Goal: Task Accomplishment & Management: Manage account settings

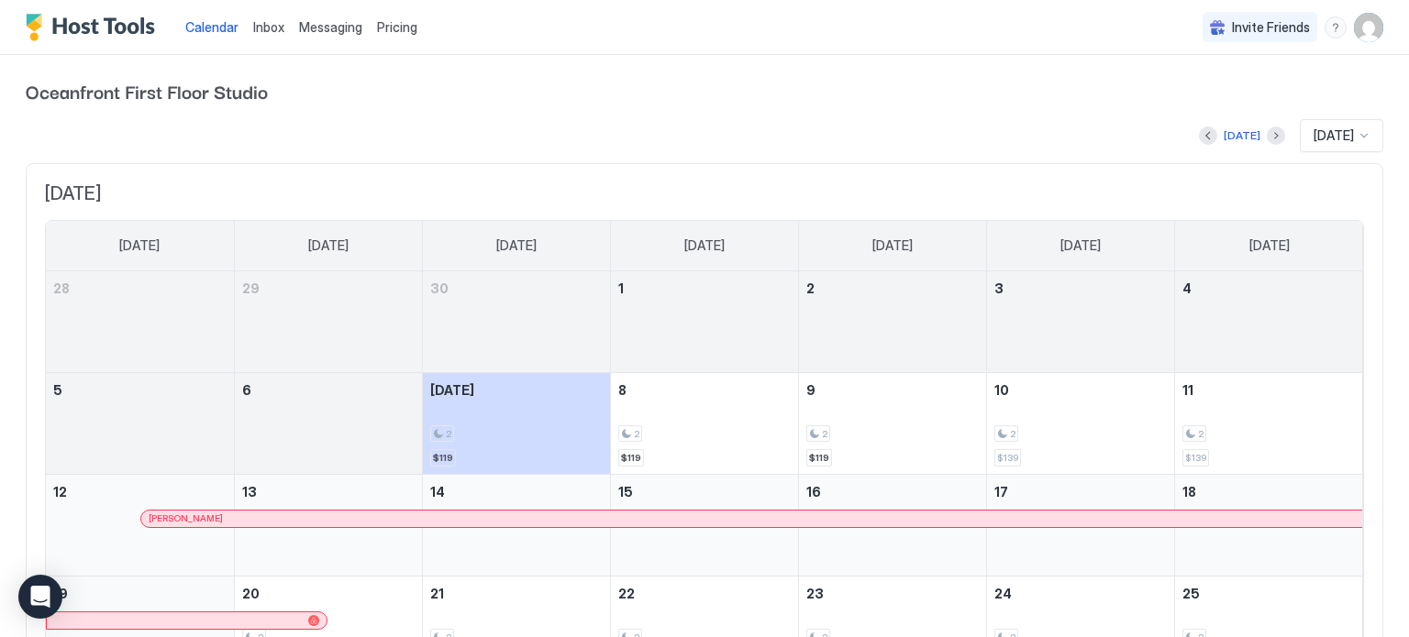
click at [316, 28] on span "Messaging" at bounding box center [330, 27] width 63 height 16
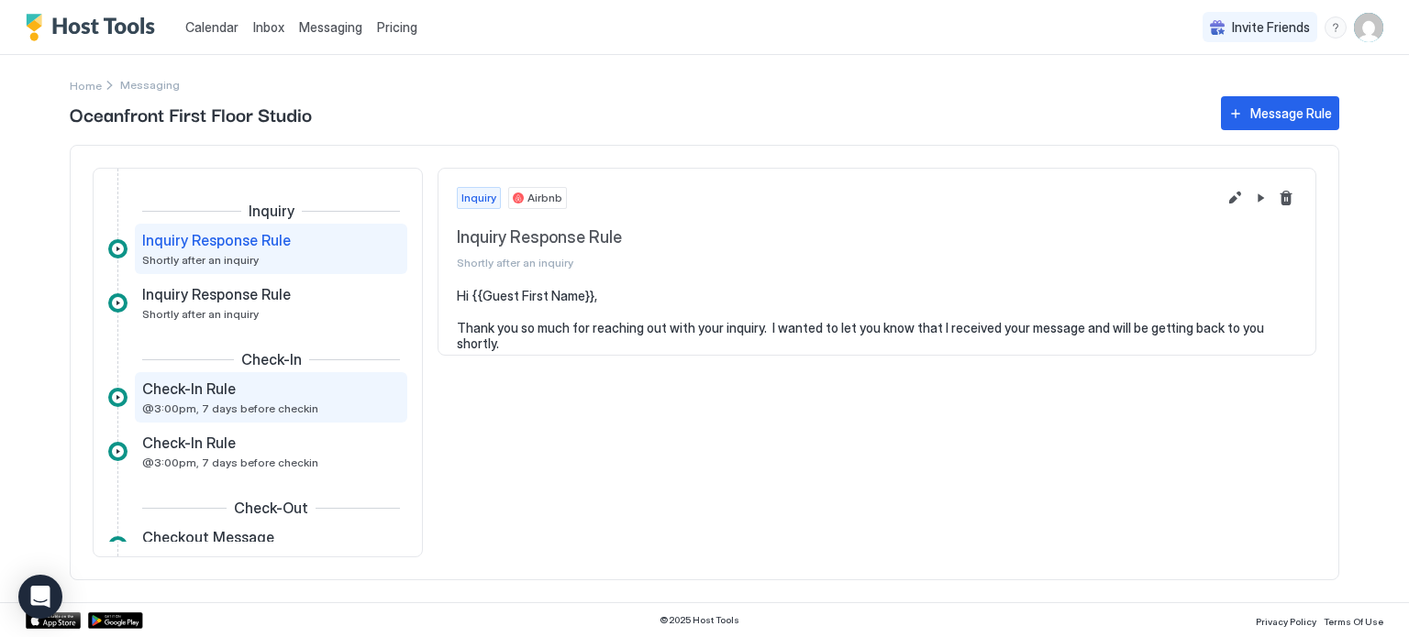
click at [258, 404] on span "@3:00pm, 7 days before checkin" at bounding box center [230, 409] width 176 height 14
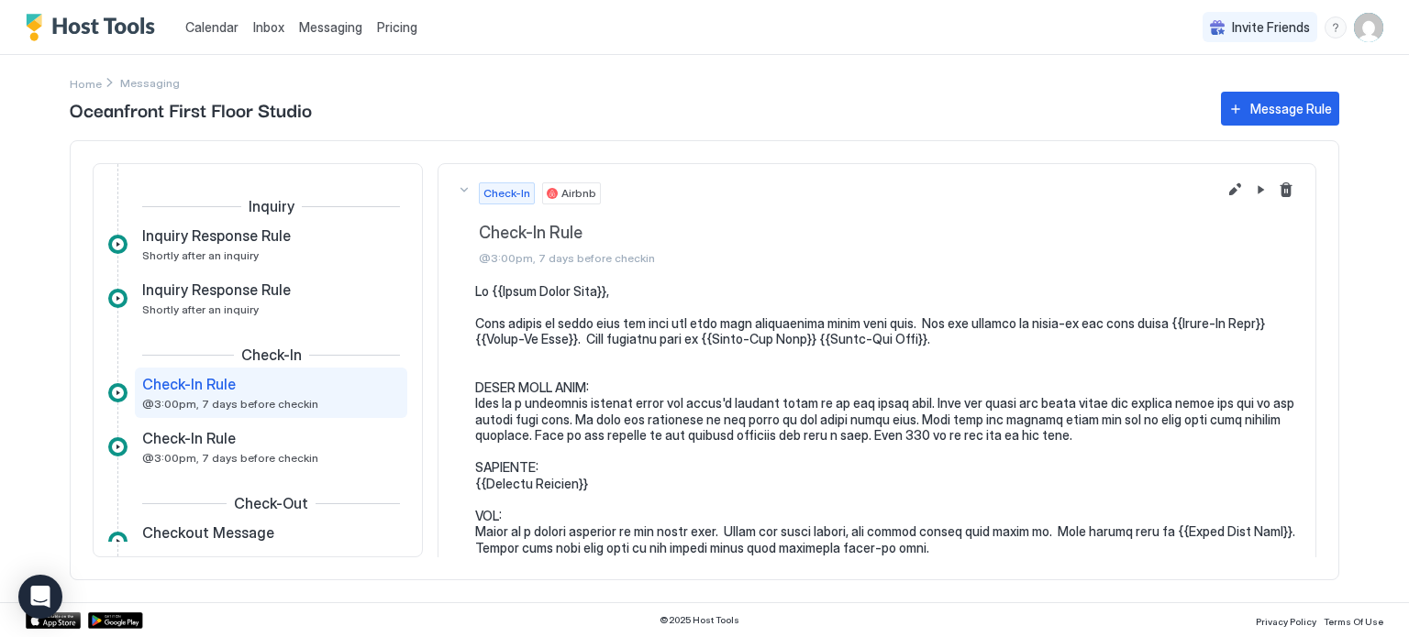
click at [254, 411] on div "Check-In Rule @3:00pm, 7 days before checkin" at bounding box center [271, 393] width 272 height 50
click at [1232, 193] on button "Edit message rule" at bounding box center [1234, 190] width 22 height 22
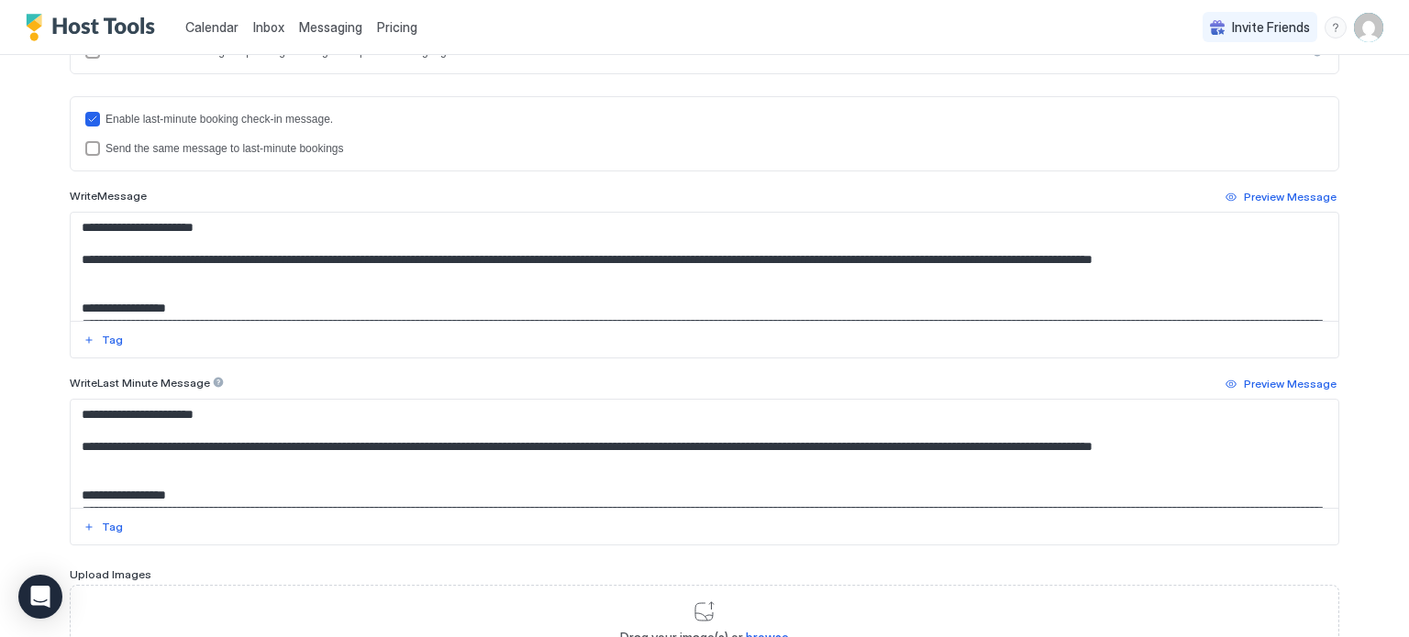
scroll to position [521, 0]
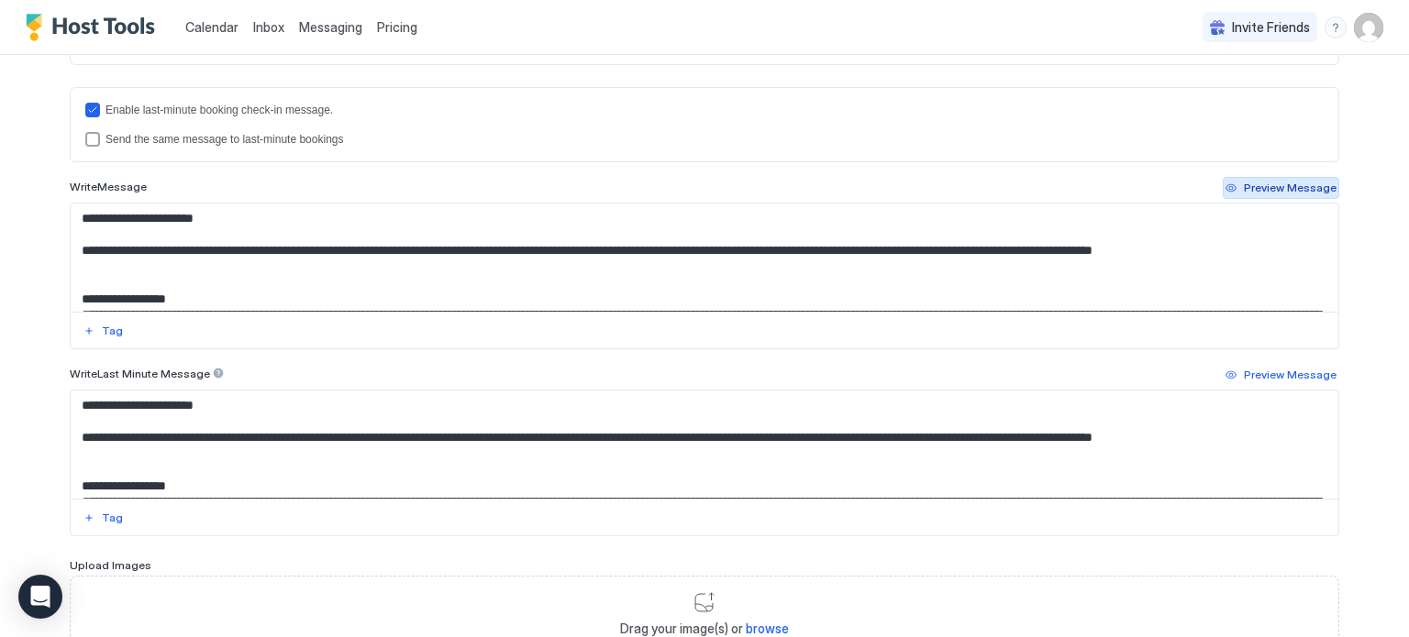
click at [1304, 194] on button "Preview Message" at bounding box center [1281, 188] width 116 height 22
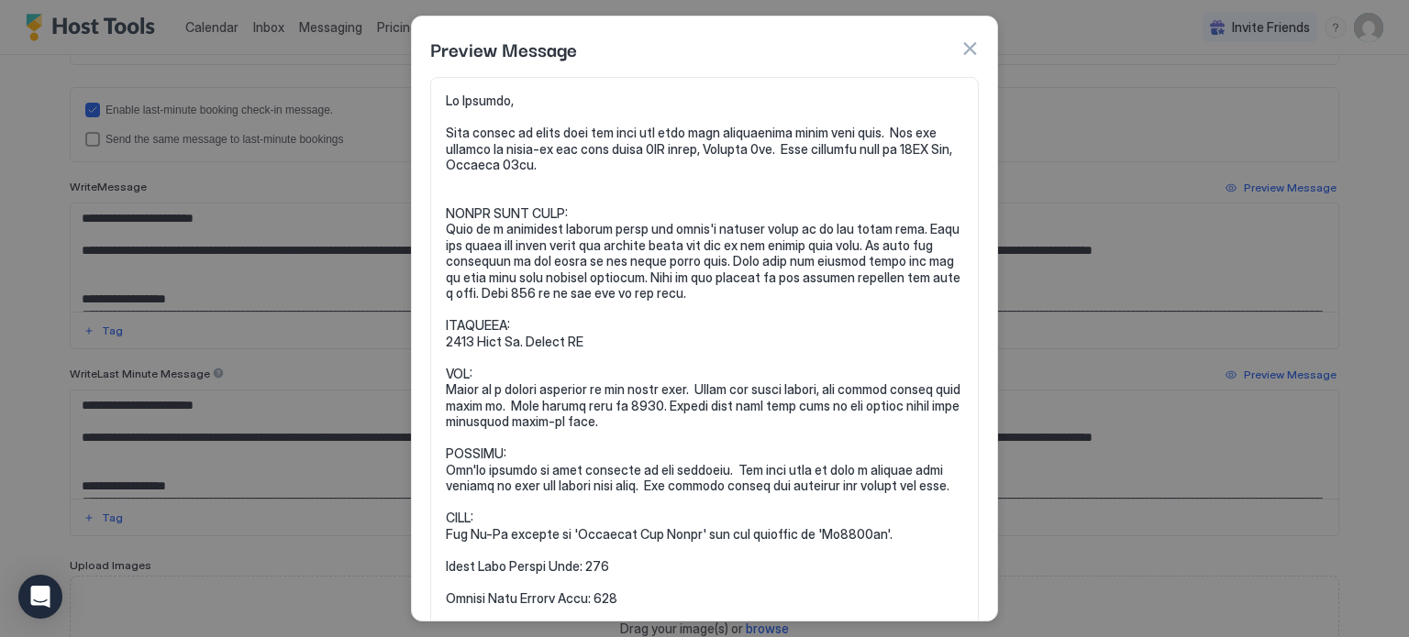
click at [658, 145] on pre at bounding box center [704, 366] width 517 height 546
click at [972, 45] on button "button" at bounding box center [969, 48] width 18 height 18
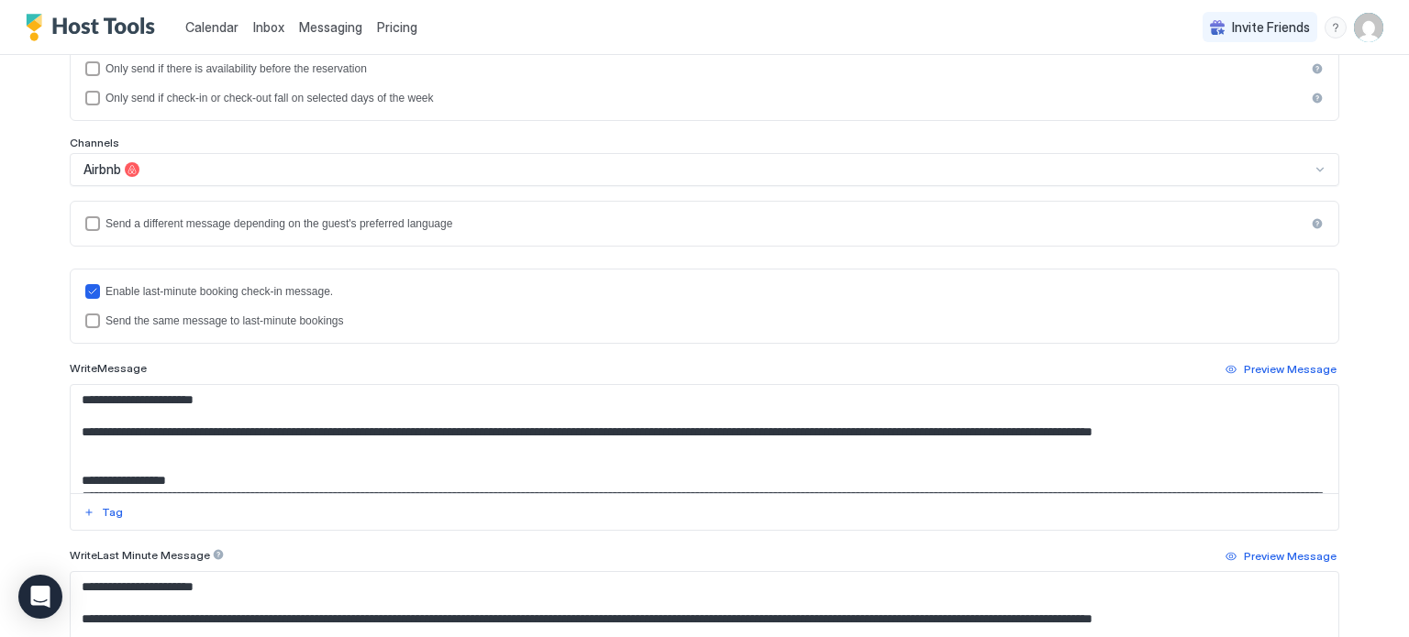
scroll to position [341, 0]
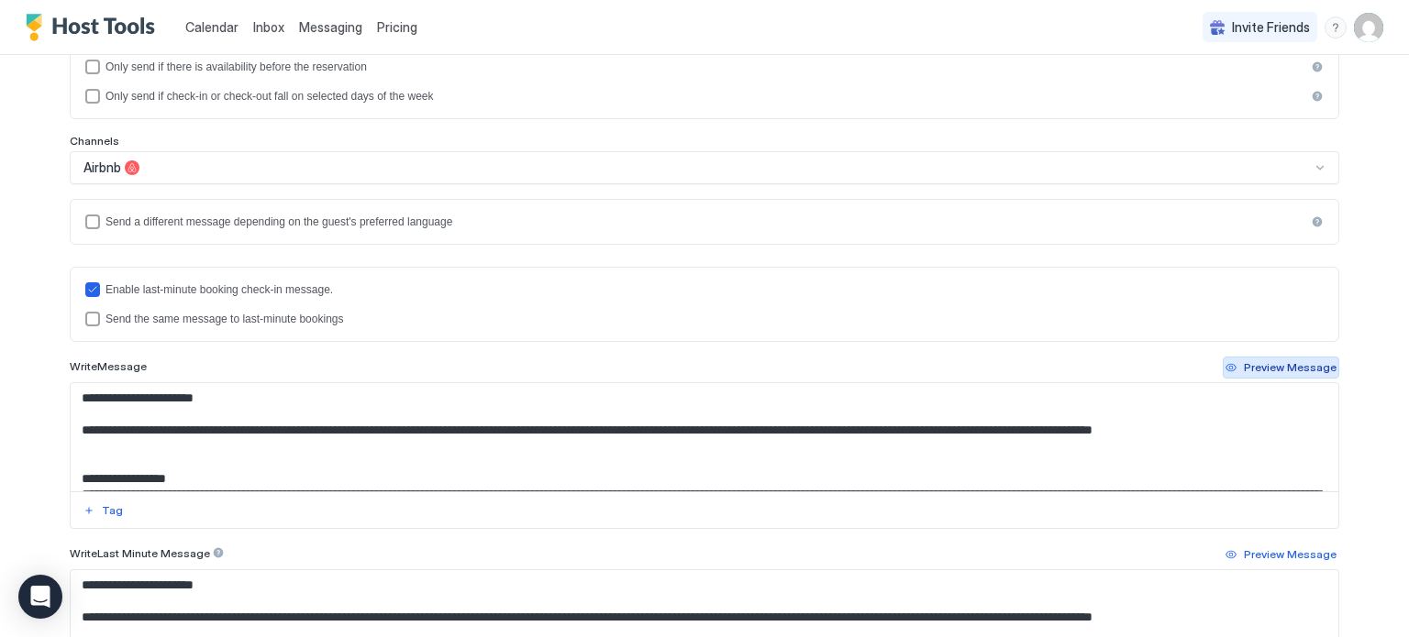
click at [1300, 362] on div "Preview Message" at bounding box center [1290, 368] width 93 height 17
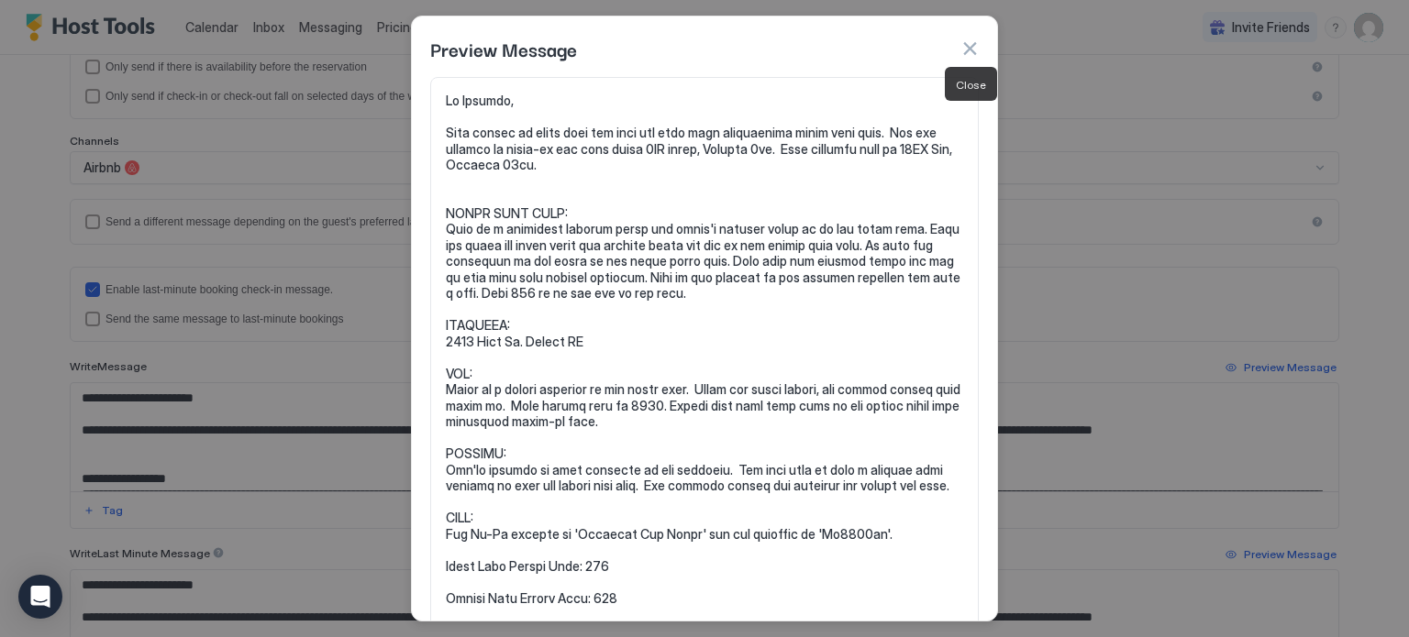
click at [969, 50] on button "button" at bounding box center [969, 48] width 18 height 18
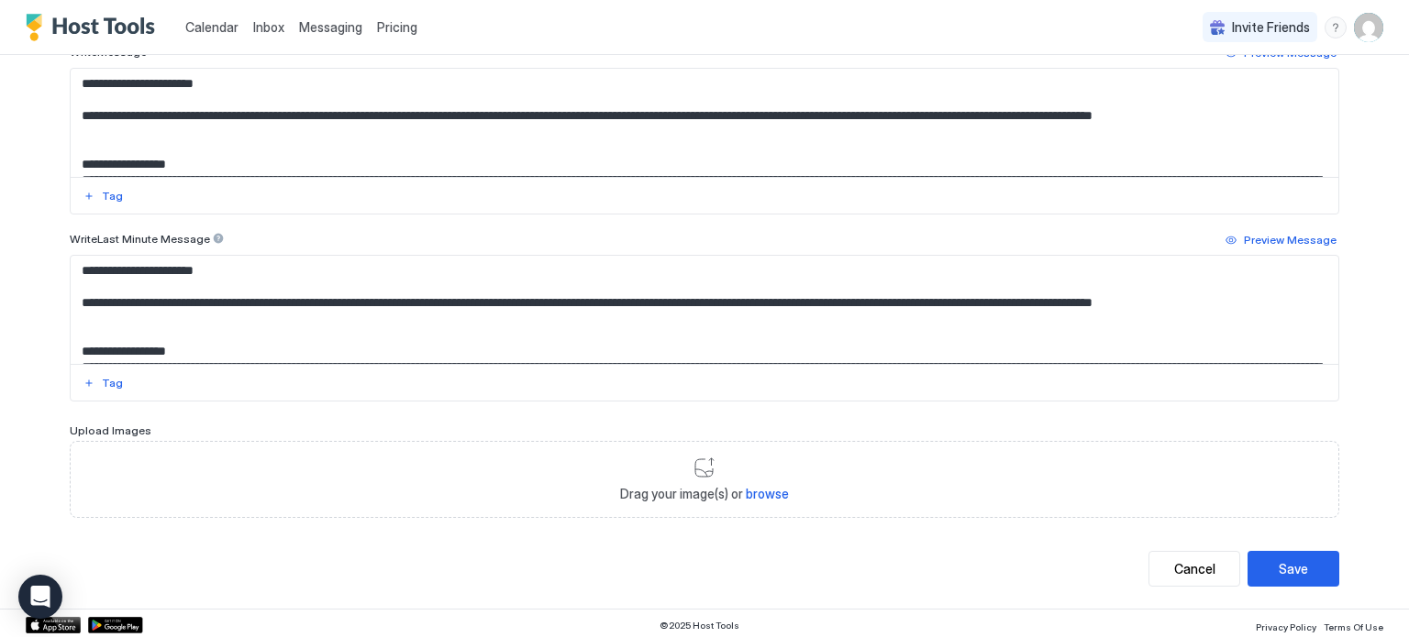
scroll to position [649, 0]
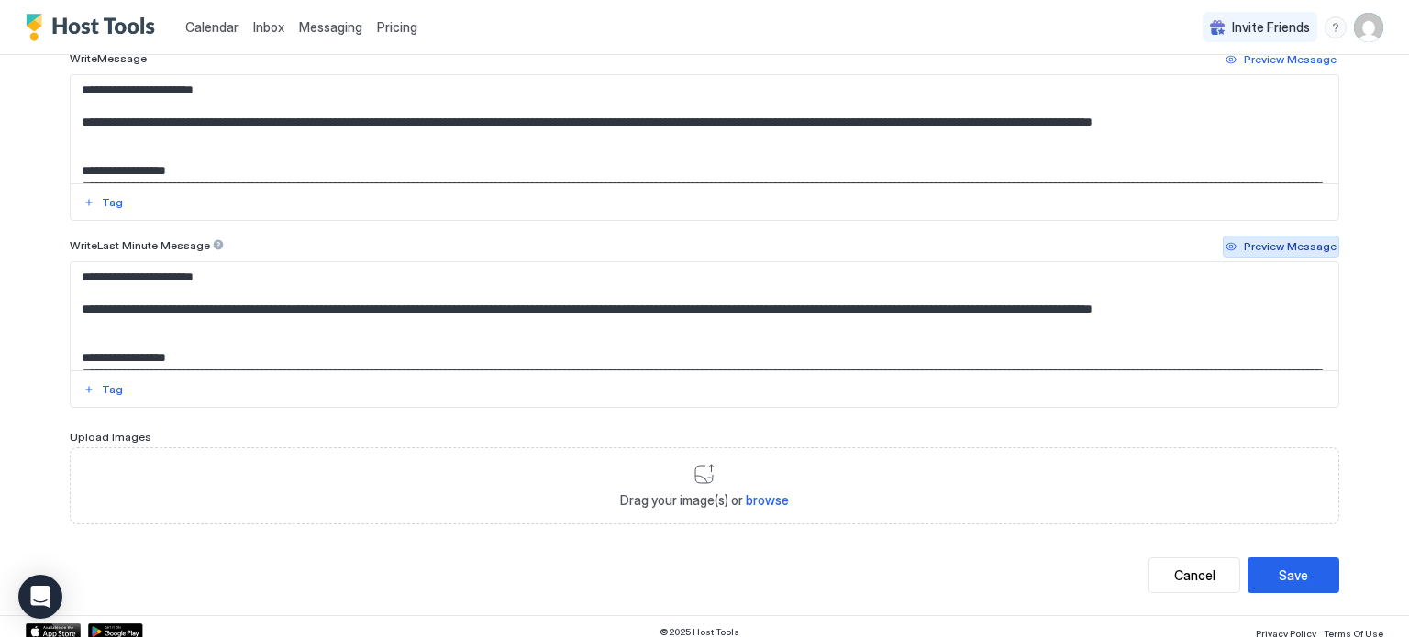
click at [1310, 241] on div "Preview Message" at bounding box center [1290, 246] width 93 height 17
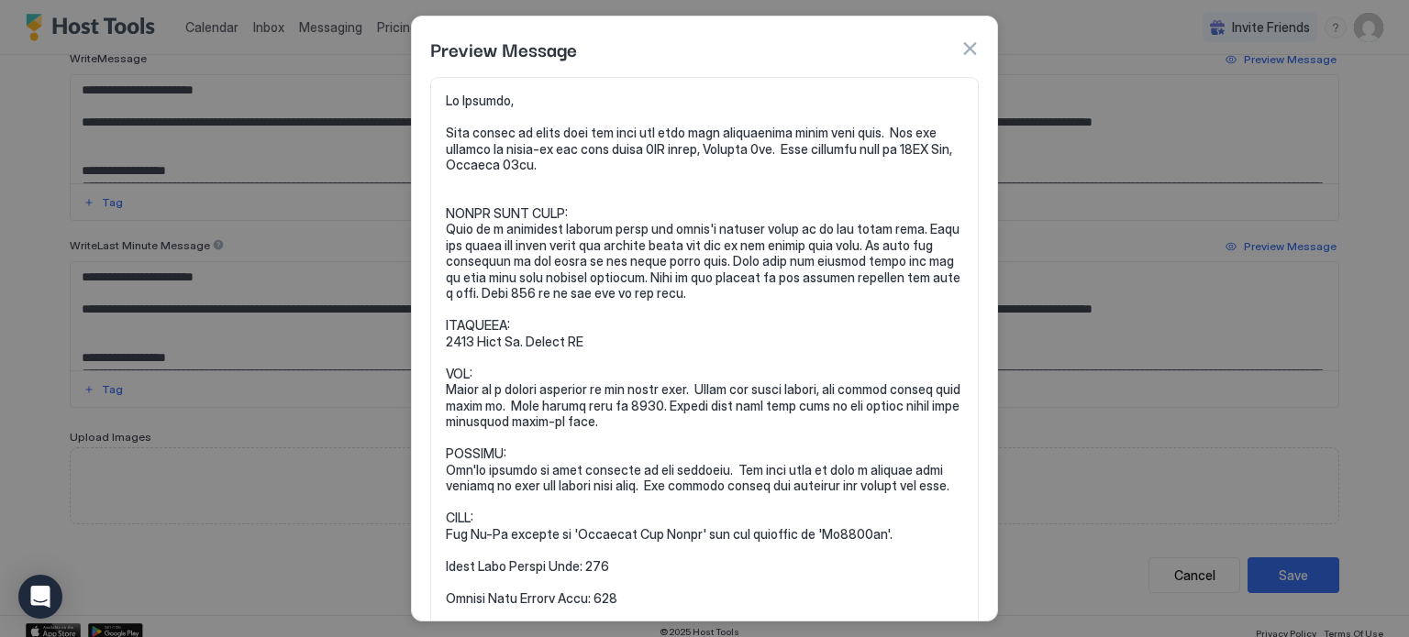
click at [658, 145] on pre at bounding box center [704, 366] width 517 height 546
click at [966, 50] on button "button" at bounding box center [969, 48] width 18 height 18
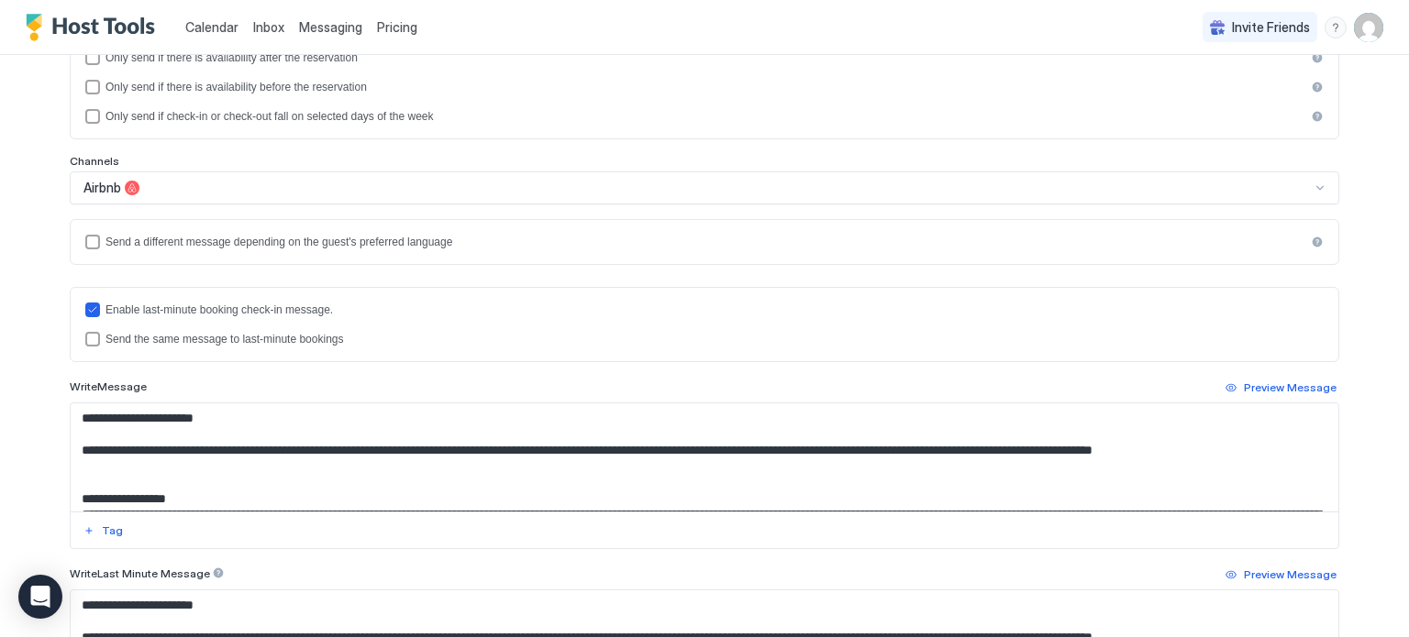
scroll to position [0, 0]
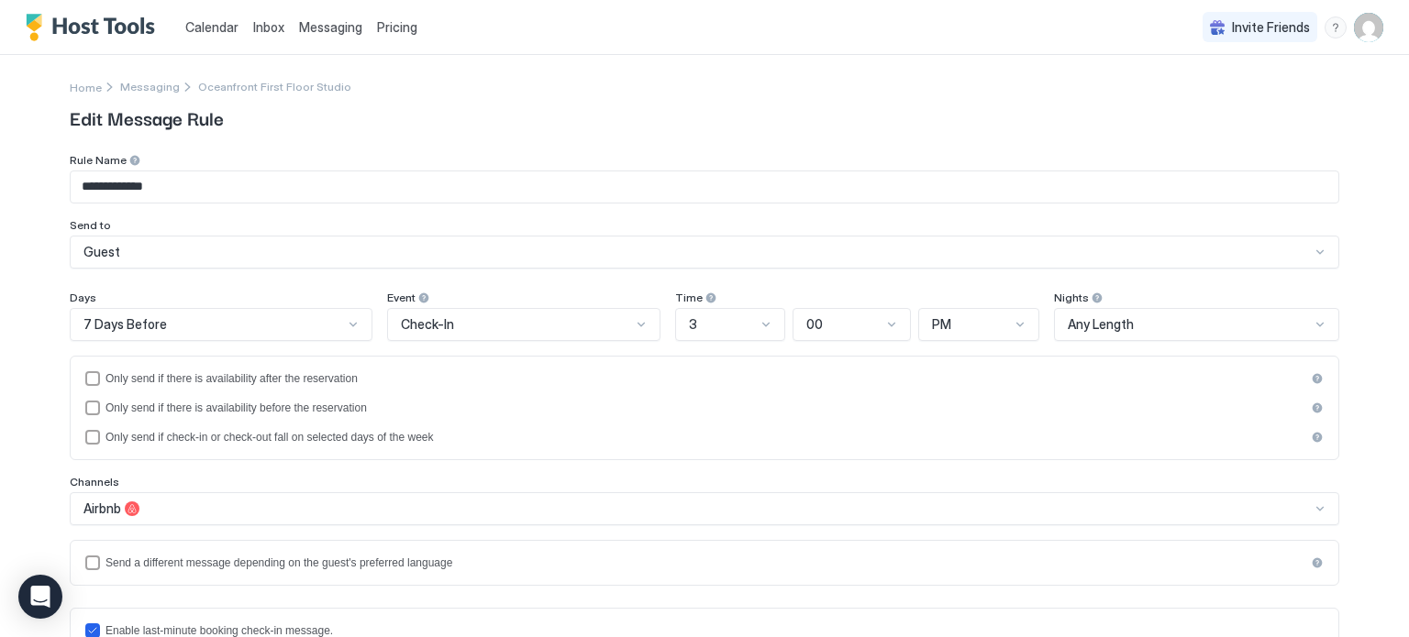
click at [1320, 505] on div "Airbnb" at bounding box center [704, 509] width 1269 height 33
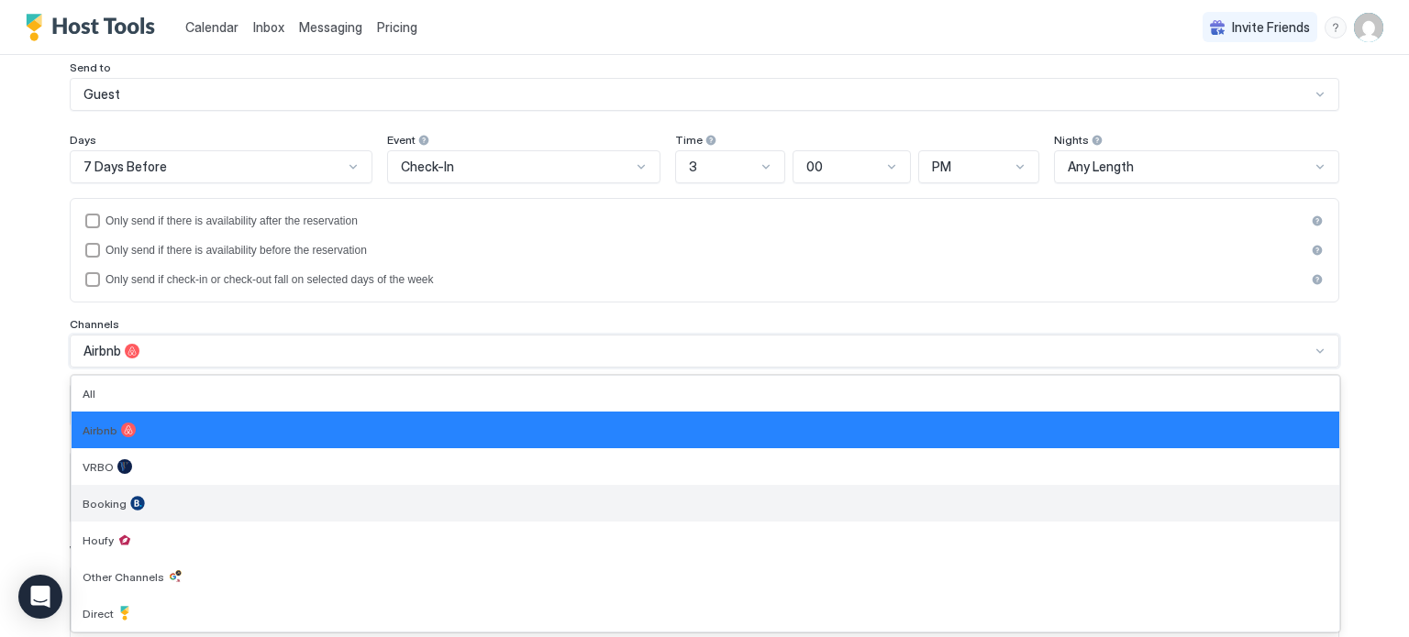
click at [1320, 505] on div "Booking" at bounding box center [705, 503] width 1245 height 15
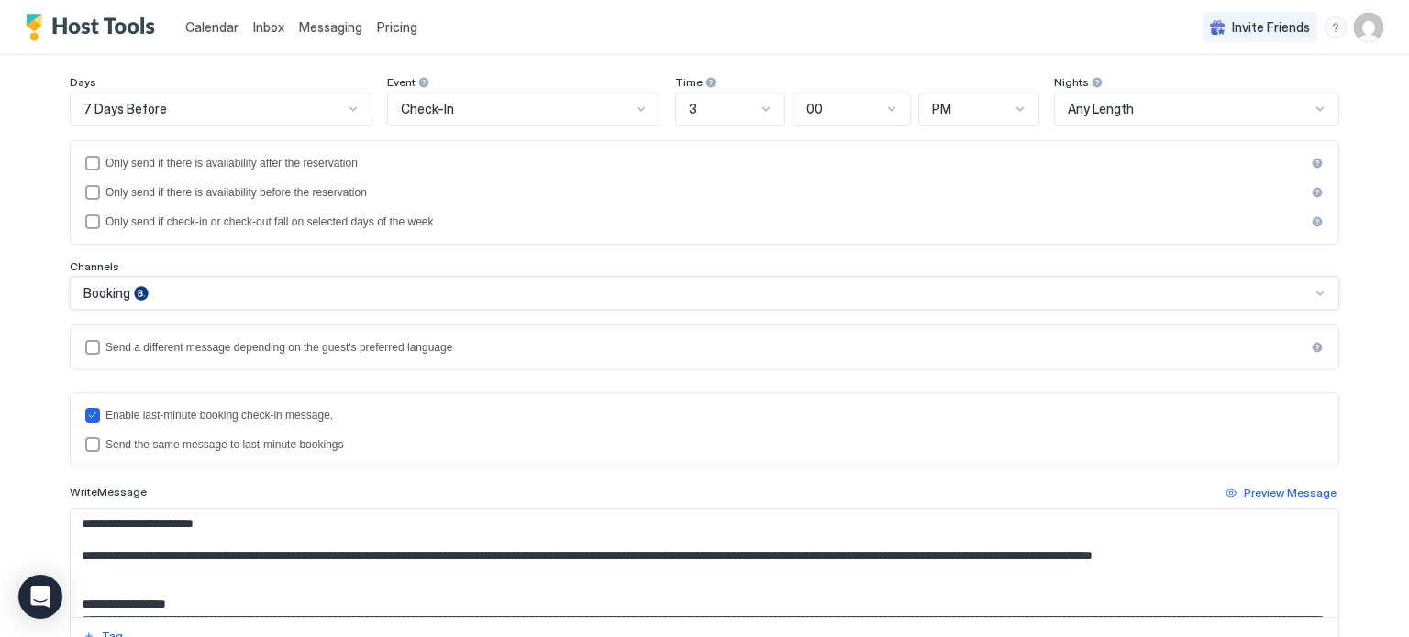
scroll to position [220, 0]
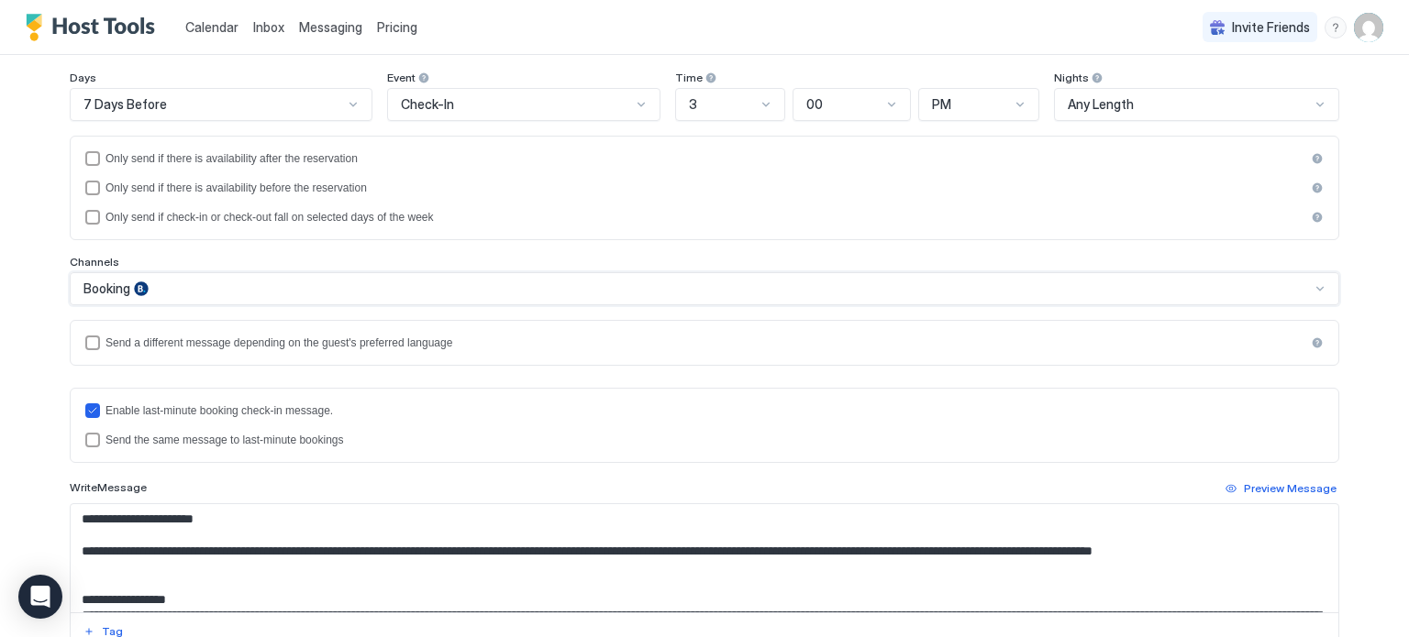
click at [1320, 285] on div at bounding box center [1319, 289] width 15 height 15
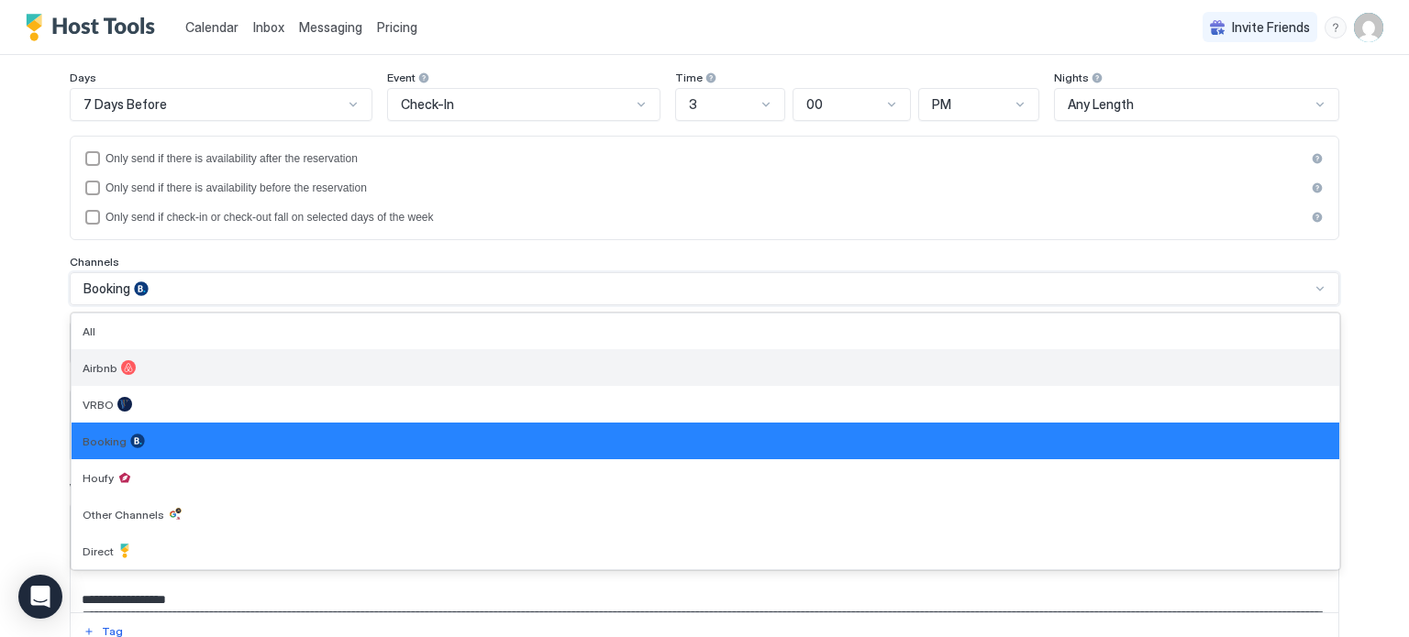
click at [1013, 378] on div "Airbnb" at bounding box center [706, 367] width 1268 height 37
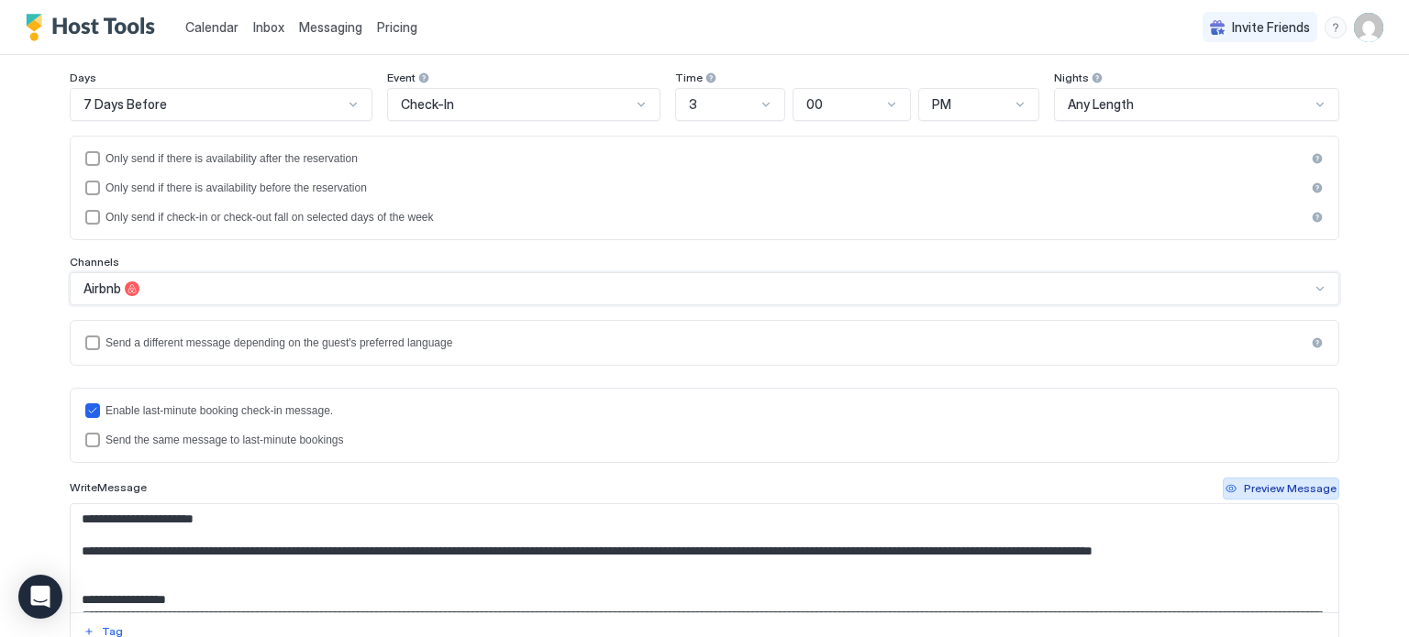
click at [1236, 478] on button "Preview Message" at bounding box center [1281, 489] width 116 height 22
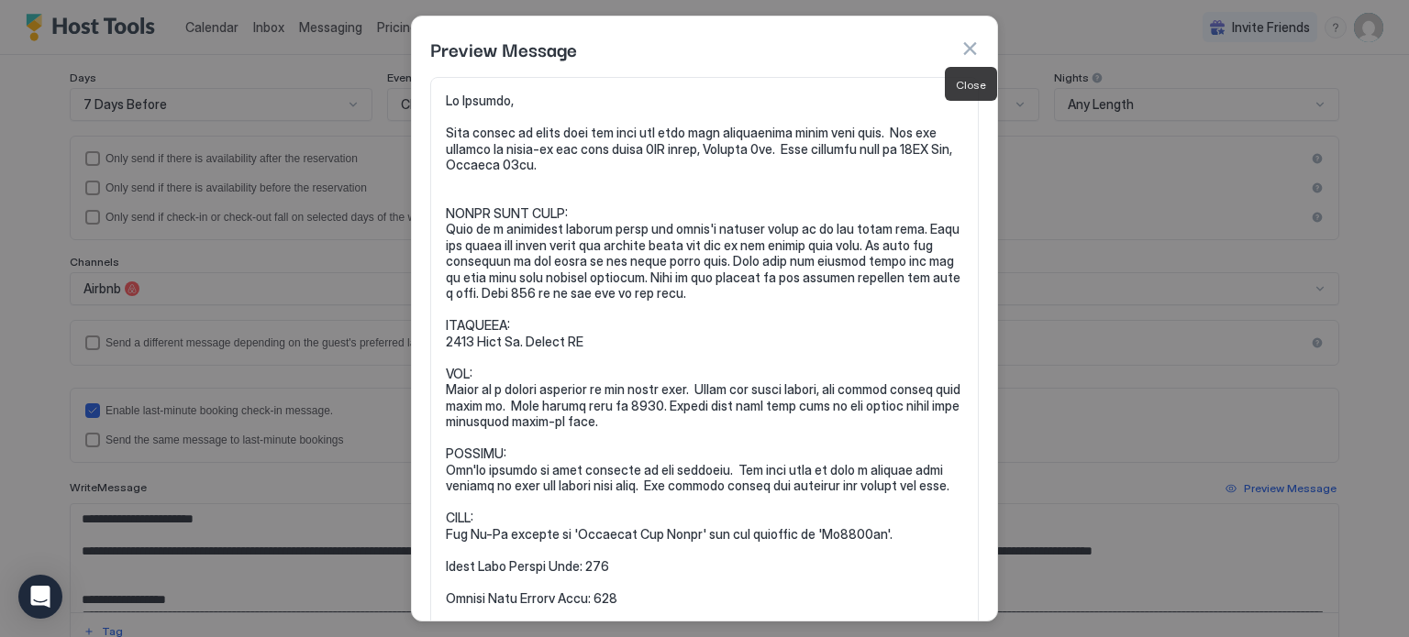
click at [972, 46] on button "button" at bounding box center [969, 48] width 18 height 18
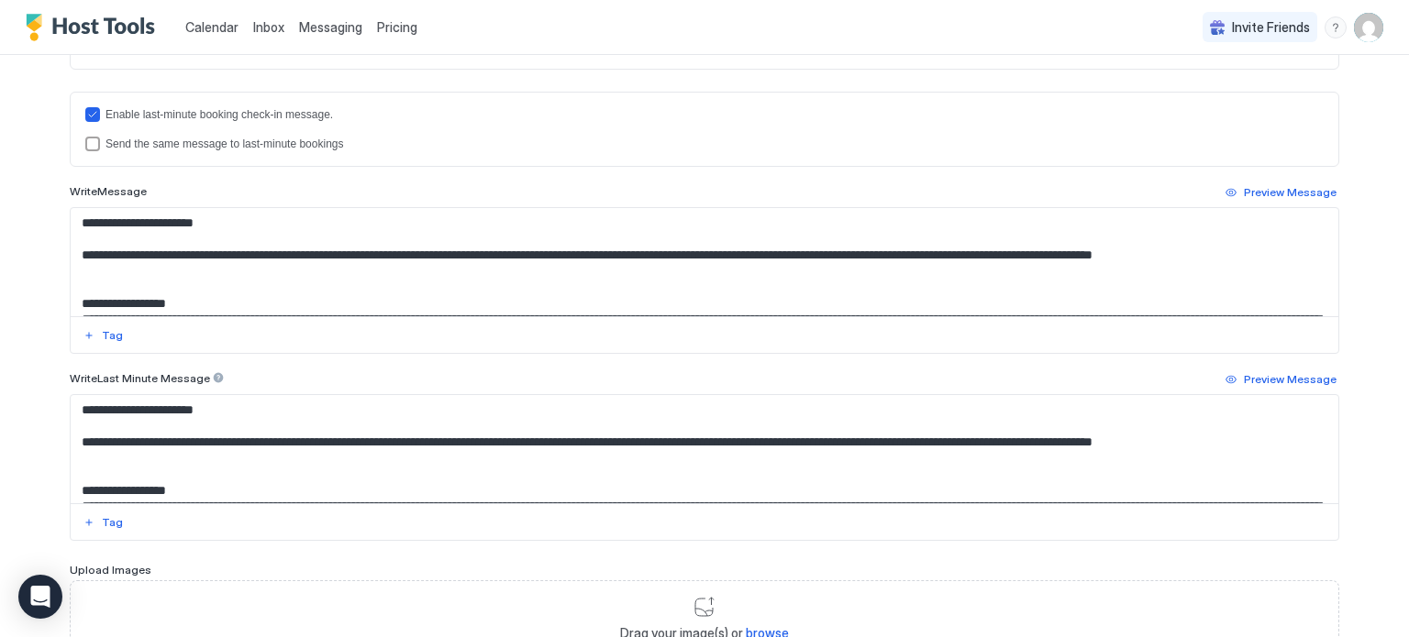
scroll to position [524, 0]
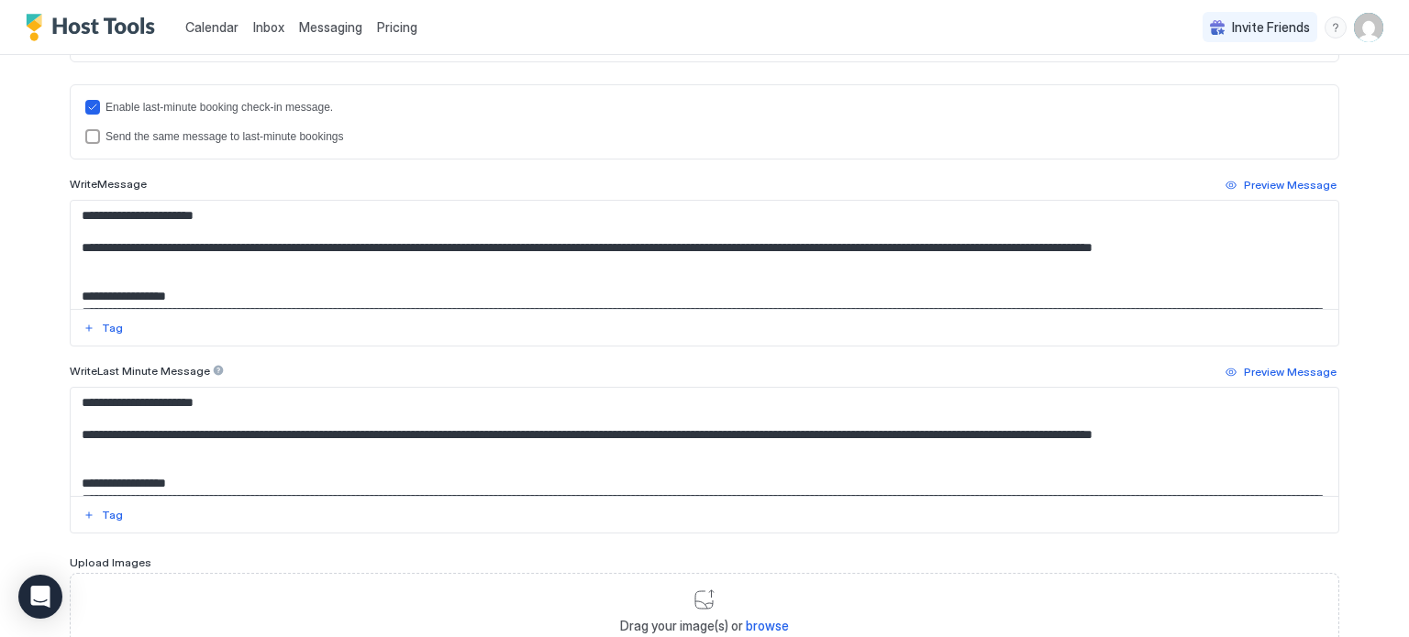
click at [313, 425] on textarea "Input Field" at bounding box center [705, 442] width 1268 height 108
click at [971, 249] on textarea "Input Field" at bounding box center [705, 255] width 1268 height 108
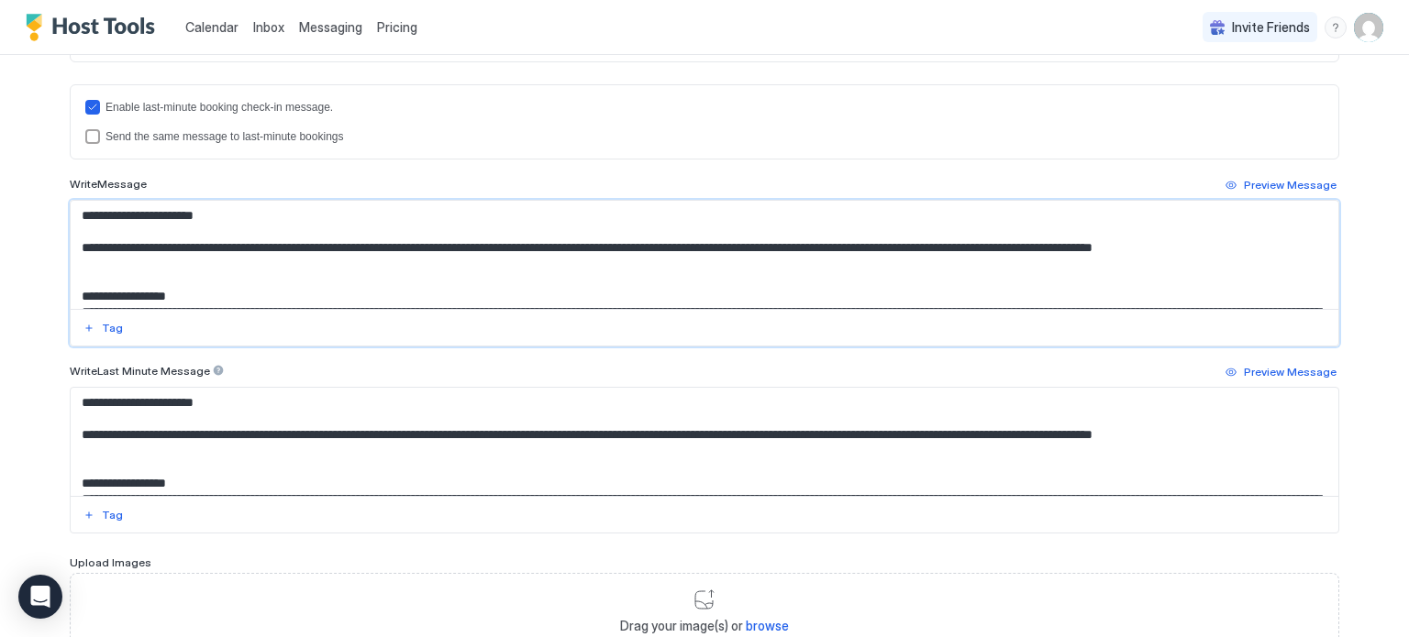
click at [866, 244] on textarea "Input Field" at bounding box center [705, 255] width 1268 height 108
type textarea "**********"
click at [1312, 181] on div "Preview Message" at bounding box center [1290, 185] width 93 height 17
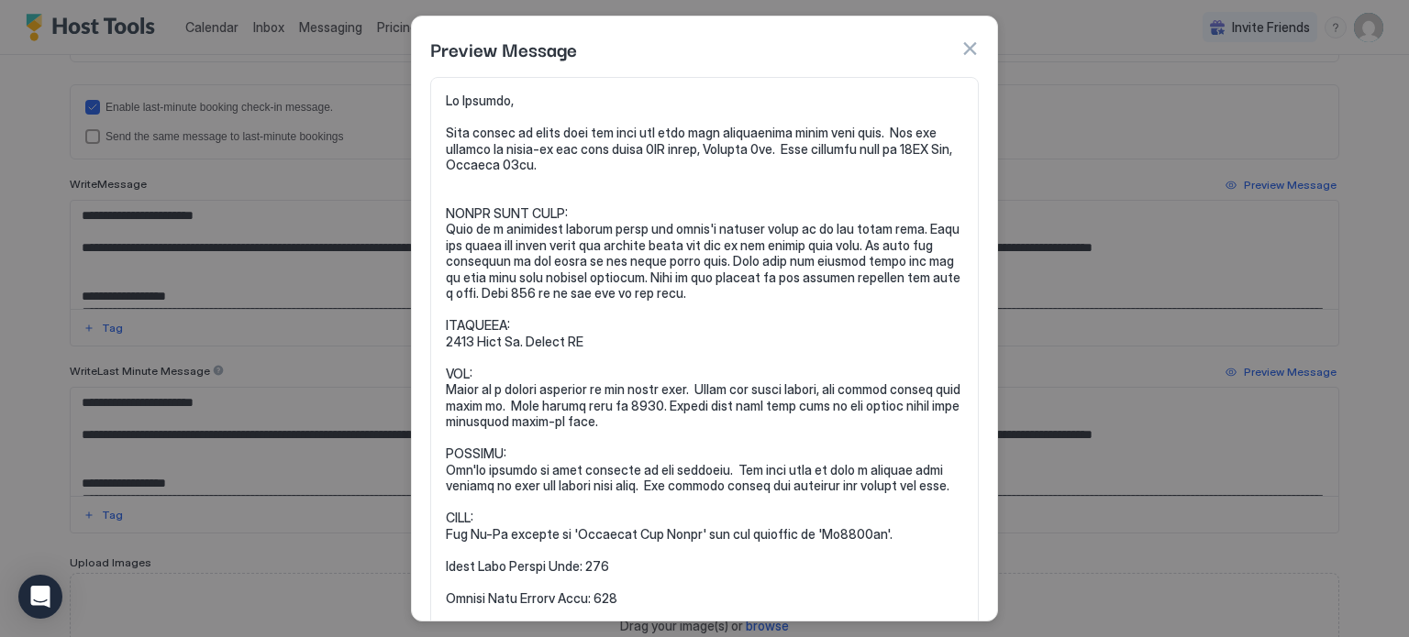
click at [969, 41] on button "button" at bounding box center [969, 48] width 18 height 18
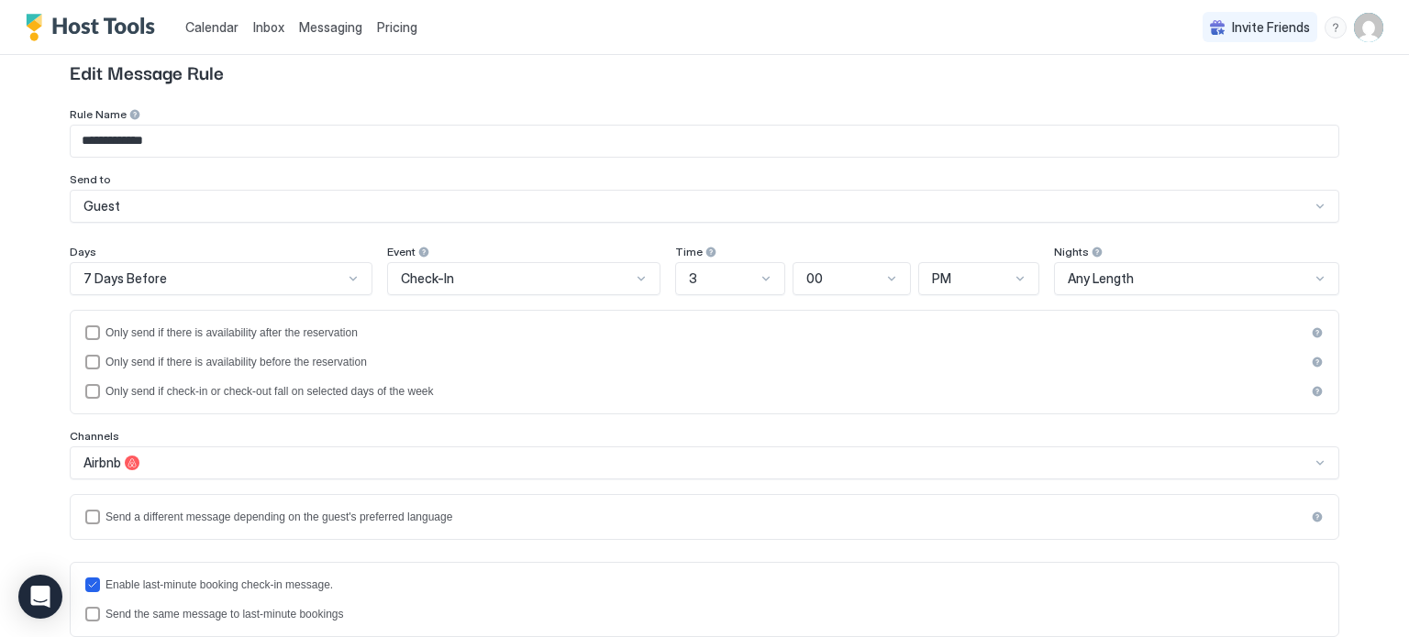
scroll to position [0, 0]
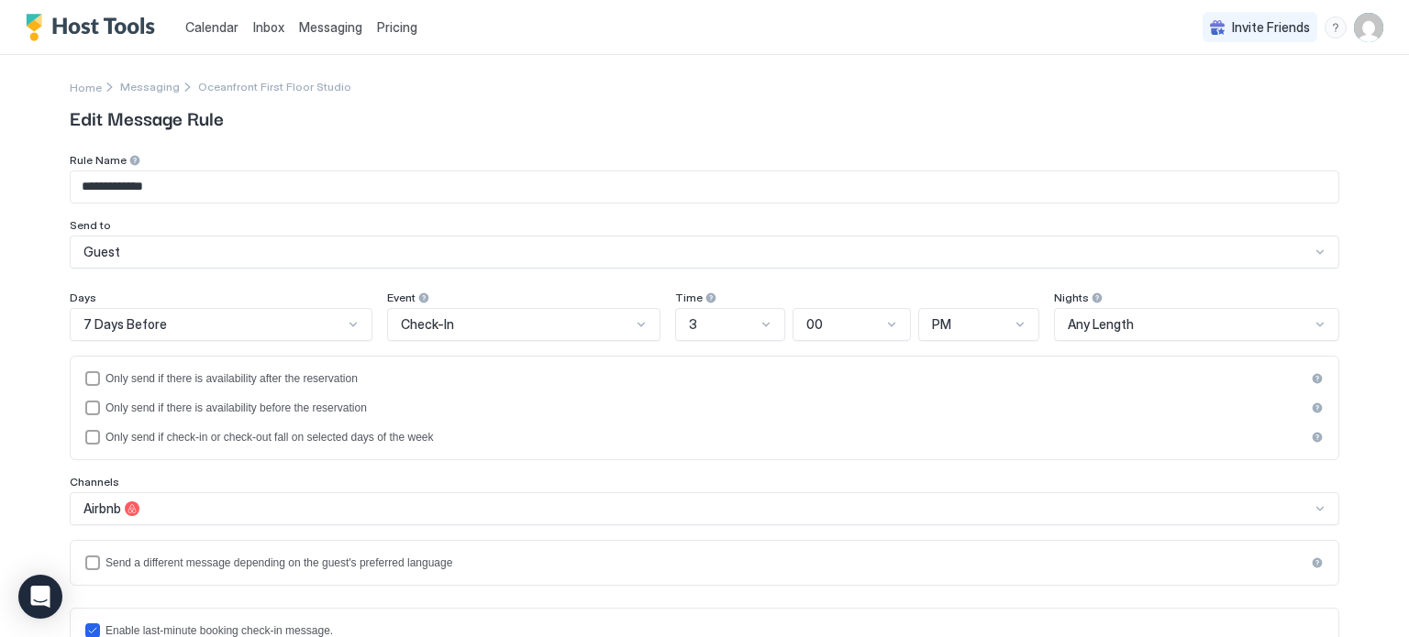
click at [389, 19] on span "Pricing" at bounding box center [397, 27] width 40 height 17
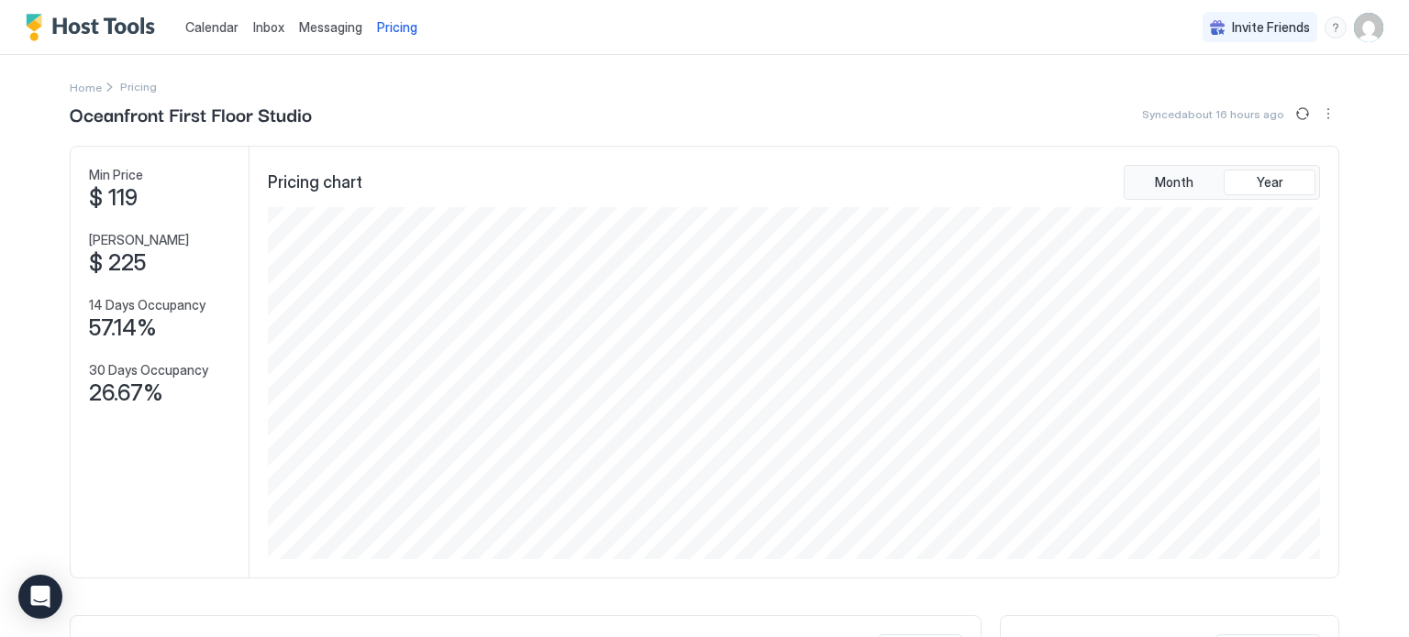
scroll to position [352, 1057]
click at [213, 29] on span "Calendar" at bounding box center [211, 27] width 53 height 16
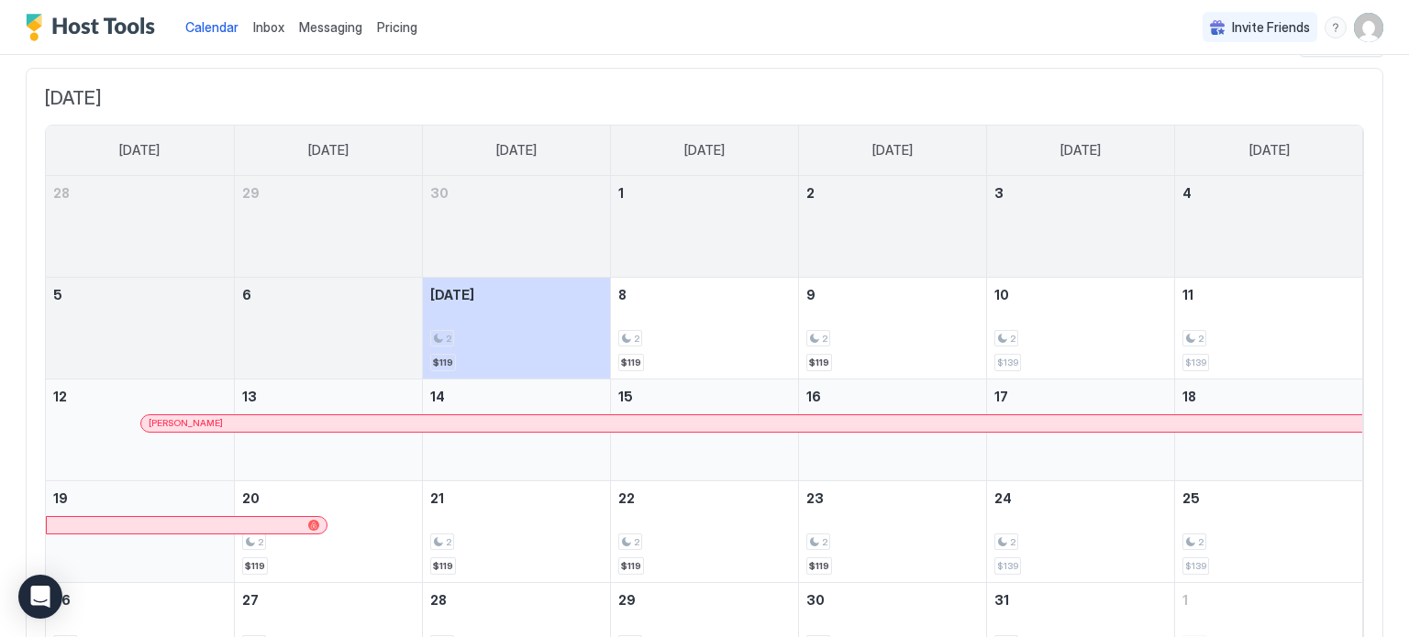
scroll to position [99, 0]
click at [343, 30] on span "Messaging" at bounding box center [330, 27] width 63 height 16
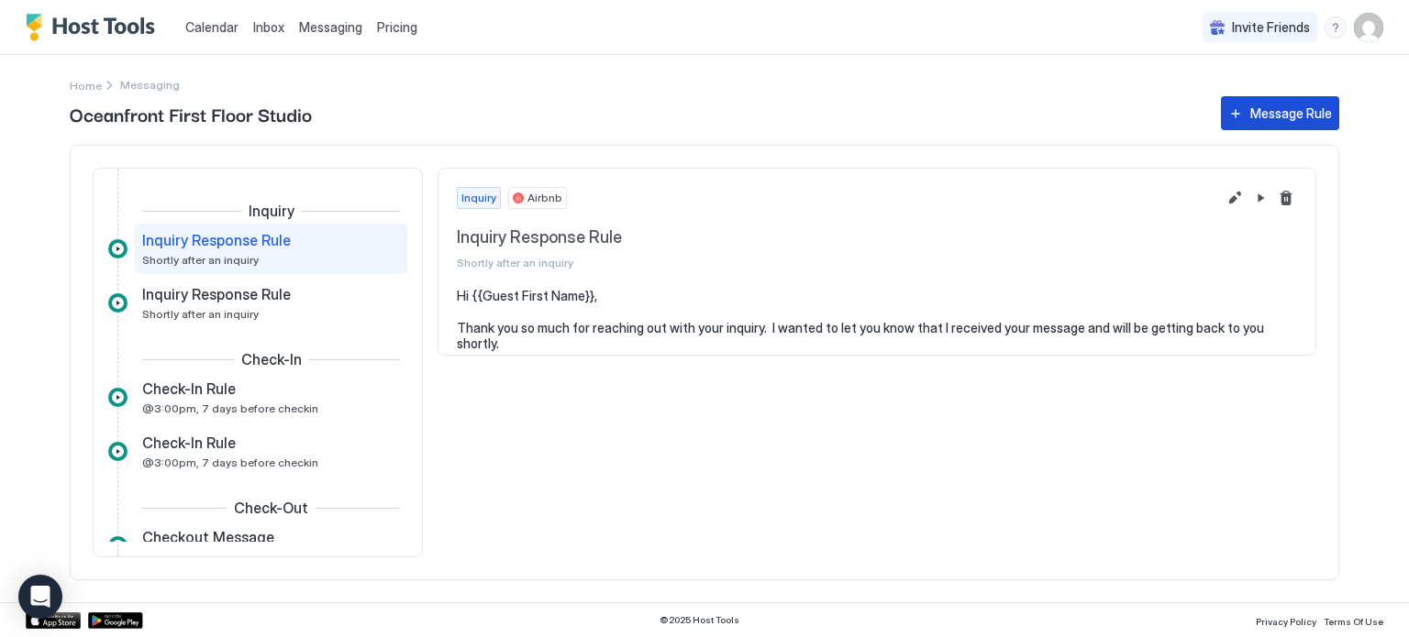
click at [1237, 111] on button "Message Rule" at bounding box center [1280, 113] width 118 height 34
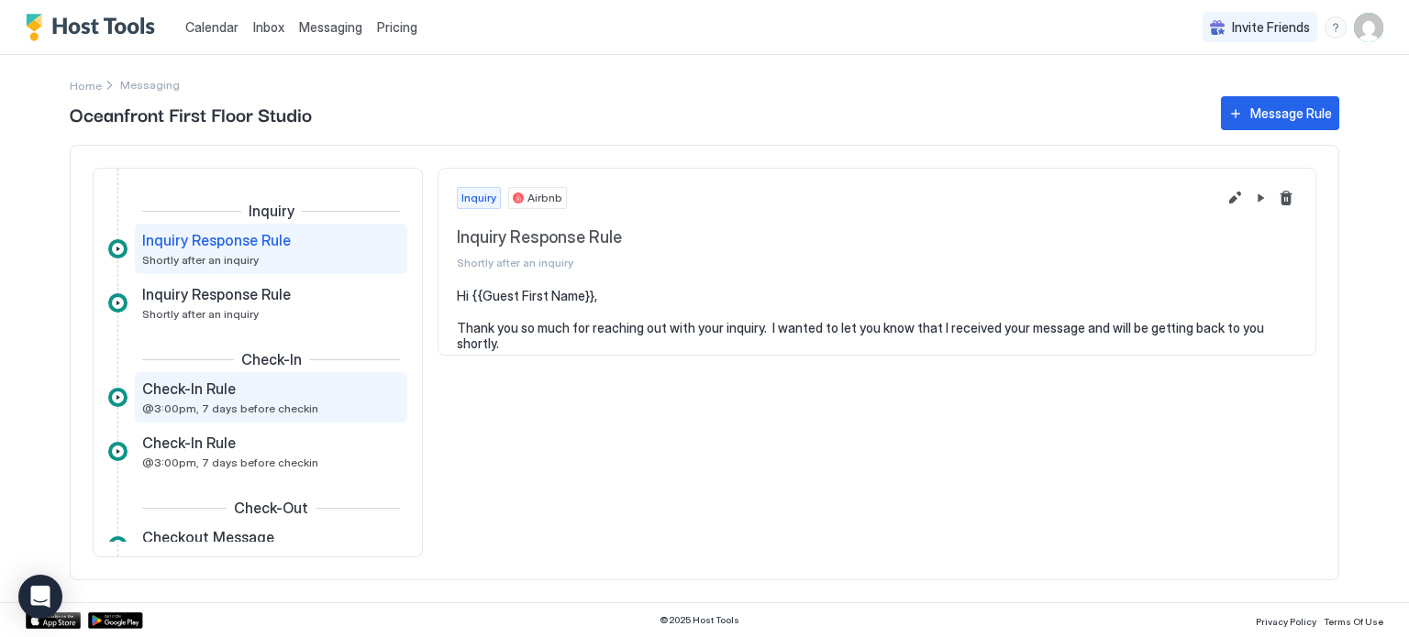
click at [173, 398] on div "Check-In Rule @3:00pm, 7 days before checkin" at bounding box center [258, 398] width 232 height 36
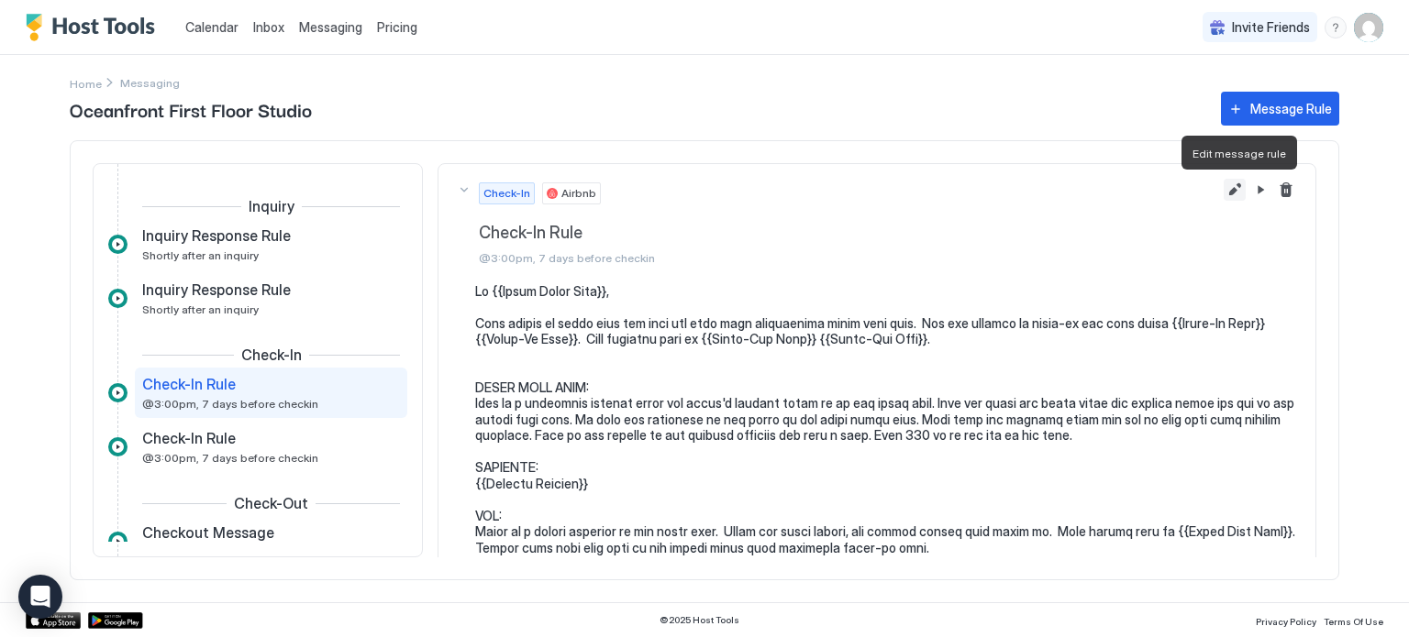
click at [1231, 194] on button "Edit message rule" at bounding box center [1234, 190] width 22 height 22
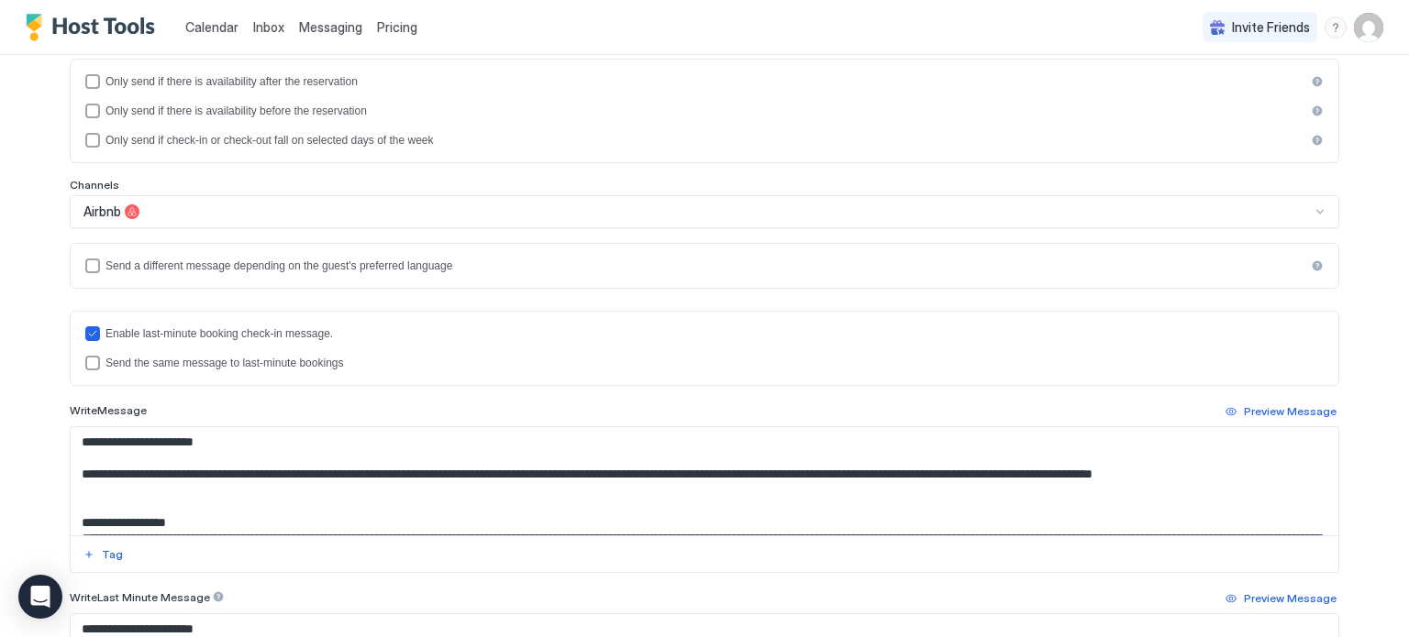
scroll to position [293, 0]
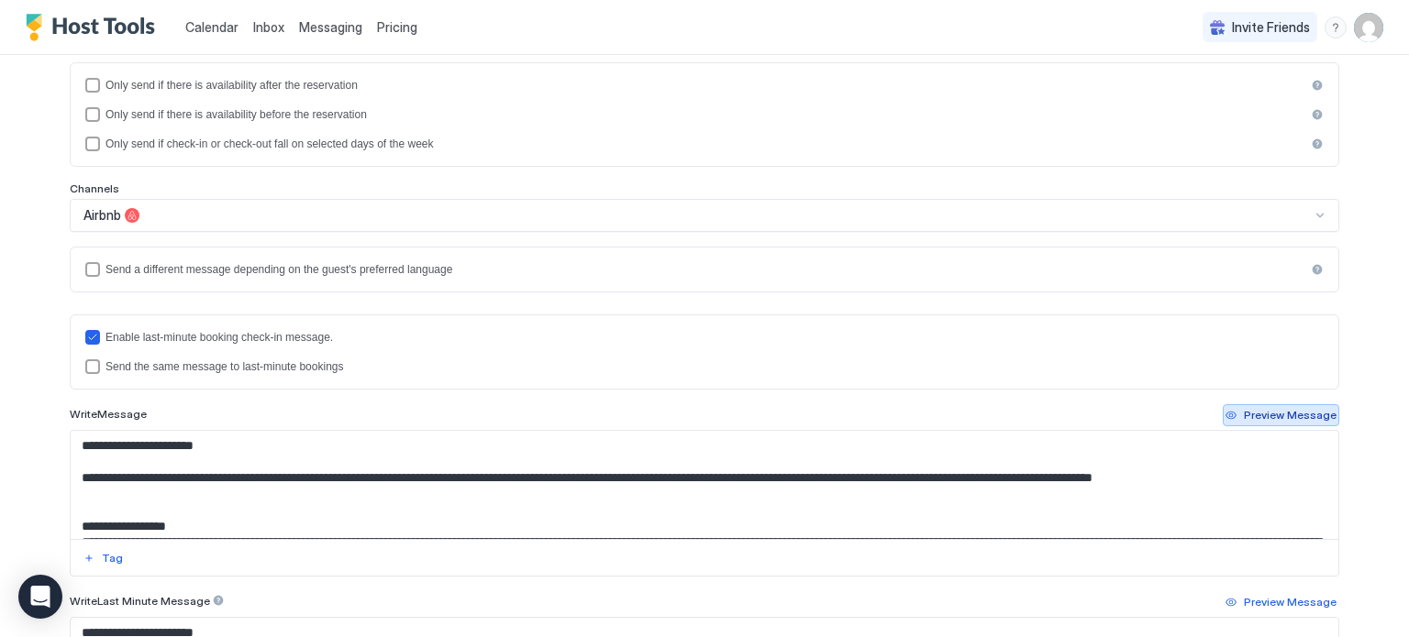
click at [1276, 417] on div "Preview Message" at bounding box center [1290, 415] width 93 height 17
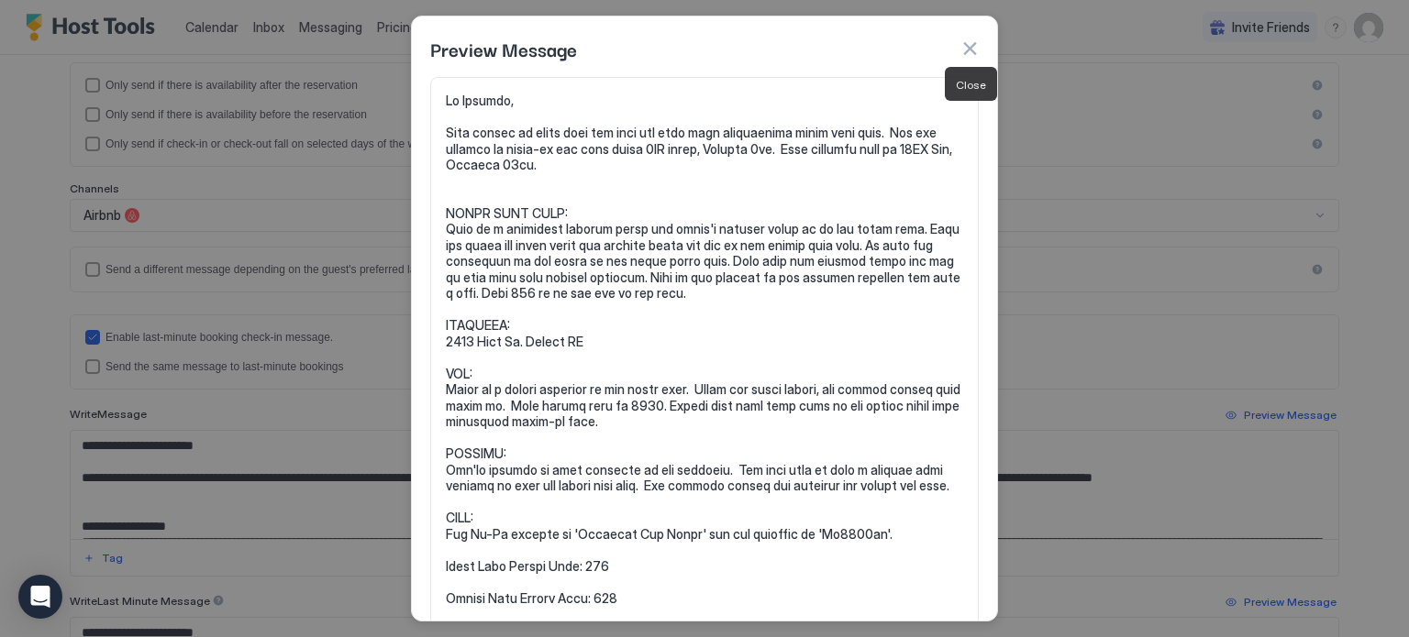
click at [968, 51] on button "button" at bounding box center [969, 48] width 18 height 18
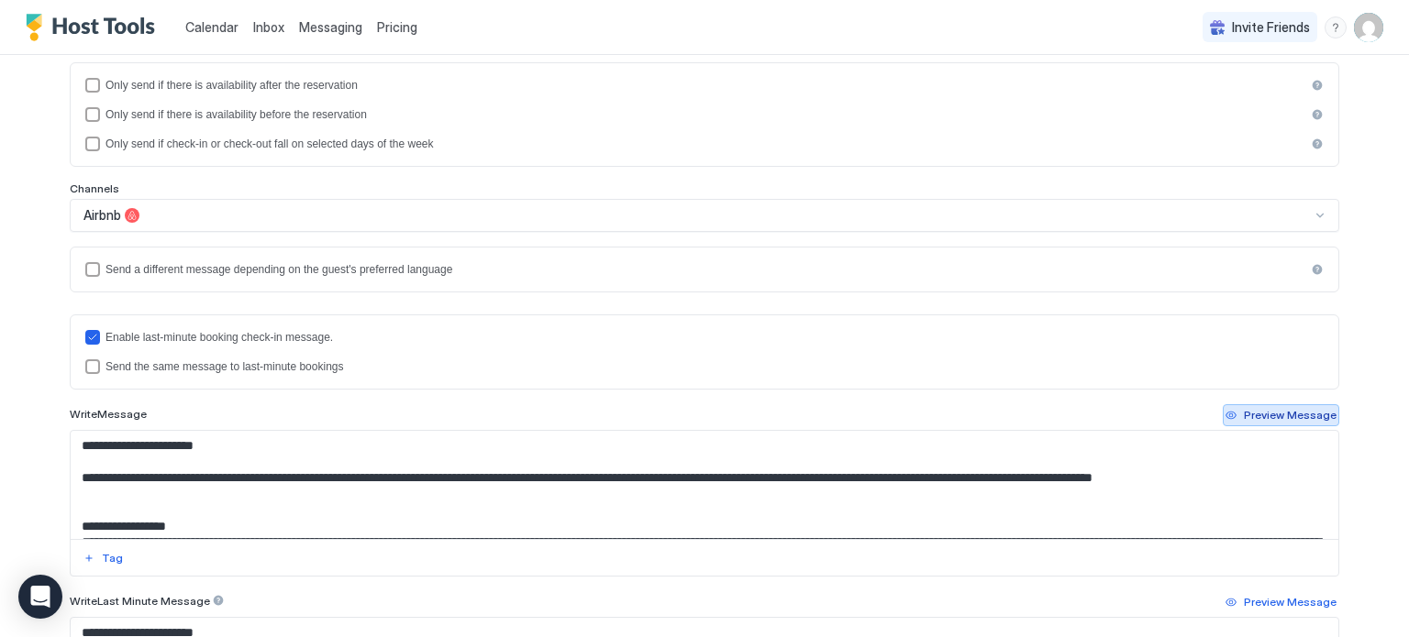
click at [1301, 418] on div "Preview Message" at bounding box center [1290, 415] width 93 height 17
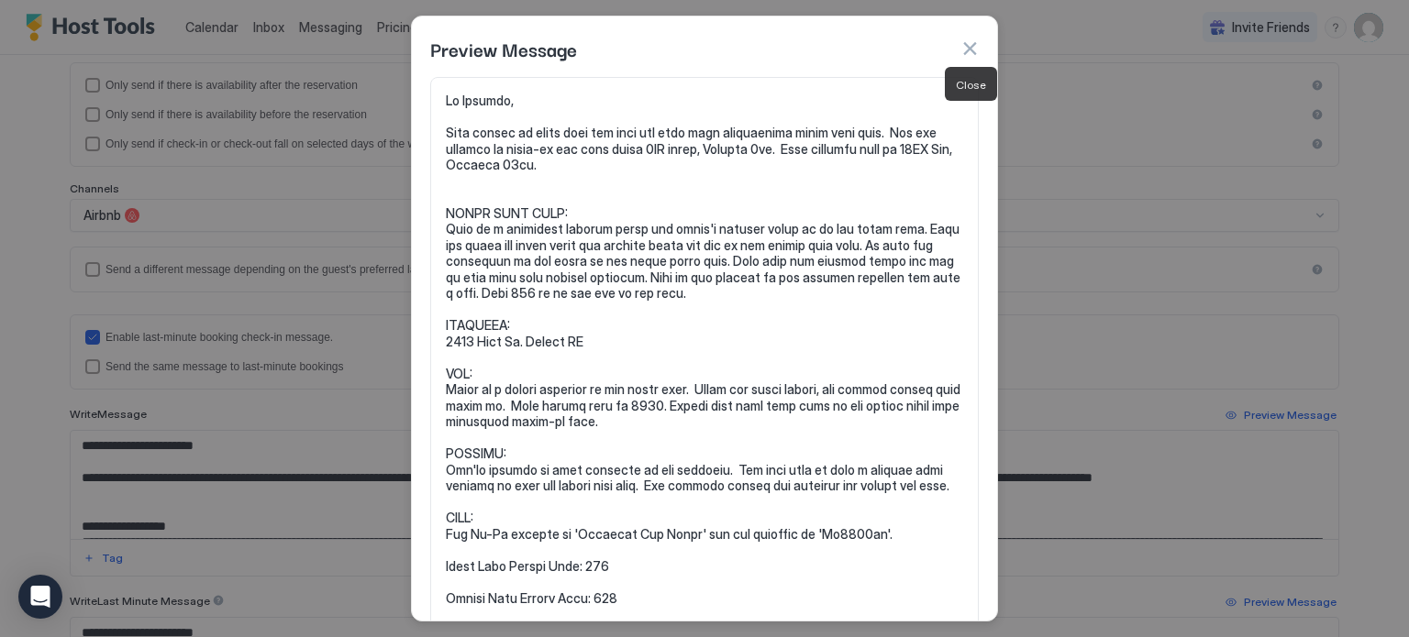
click at [964, 51] on button "button" at bounding box center [969, 48] width 18 height 18
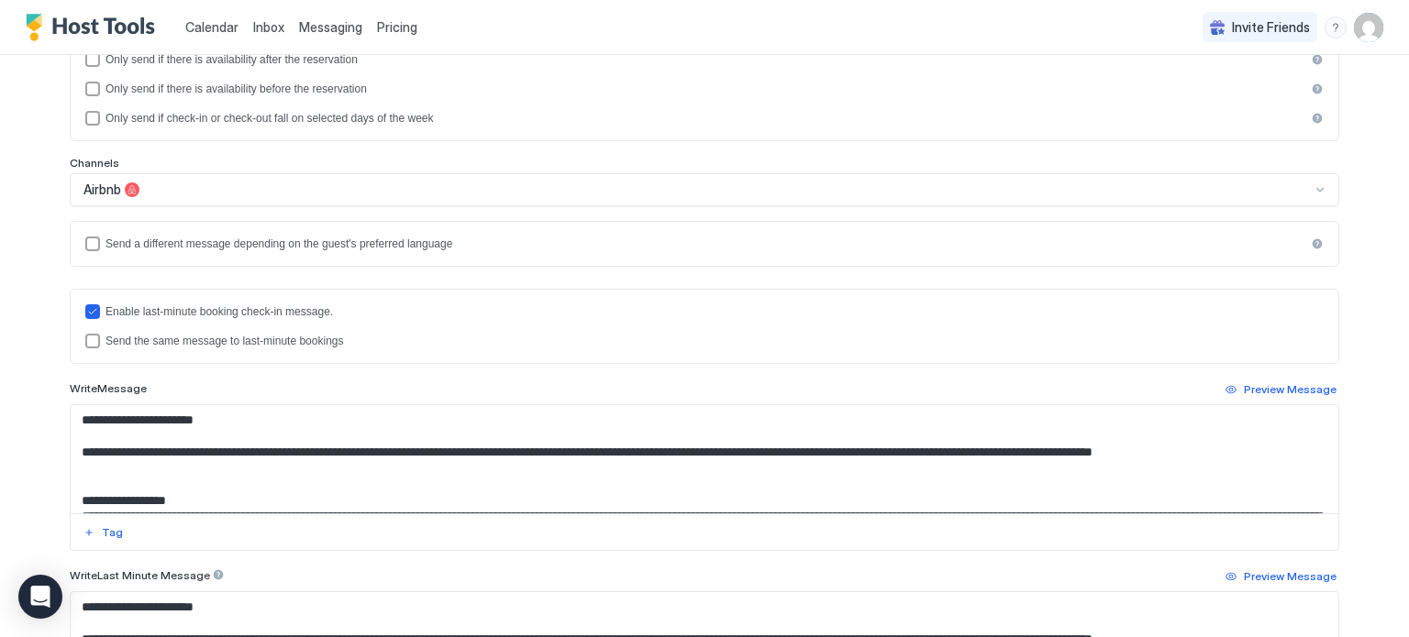
scroll to position [0, 0]
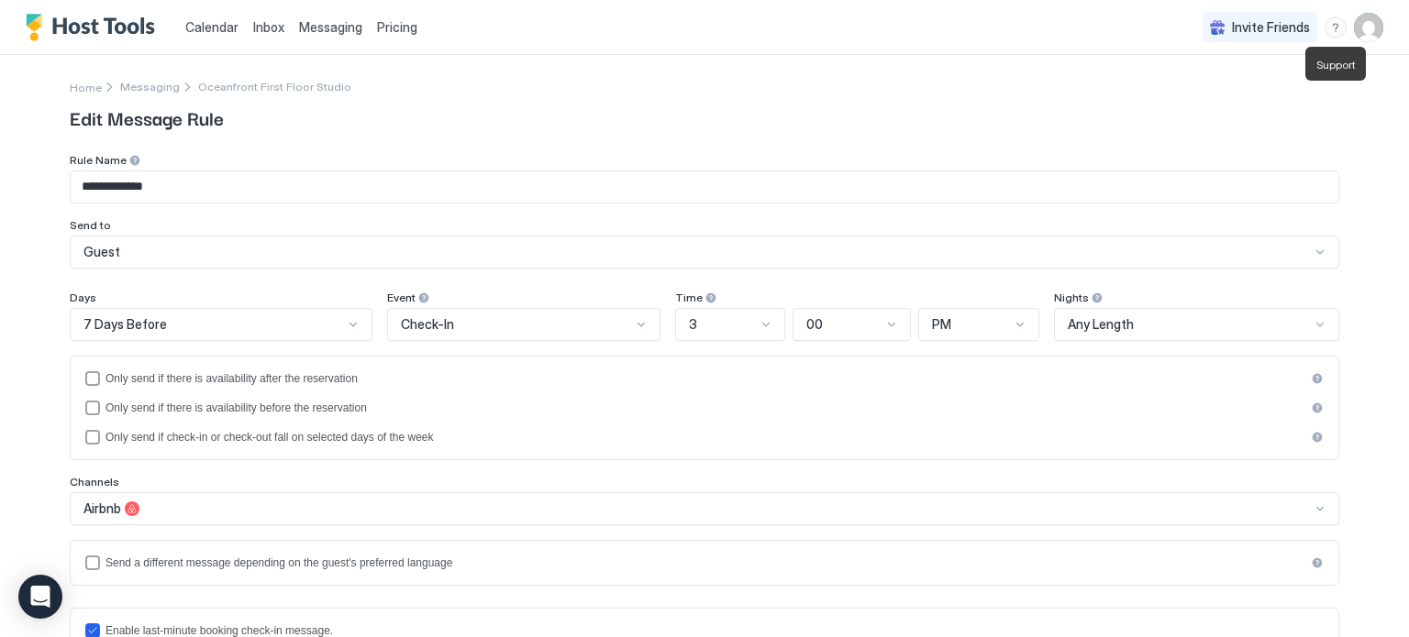
click at [1334, 35] on div "menu" at bounding box center [1335, 28] width 22 height 22
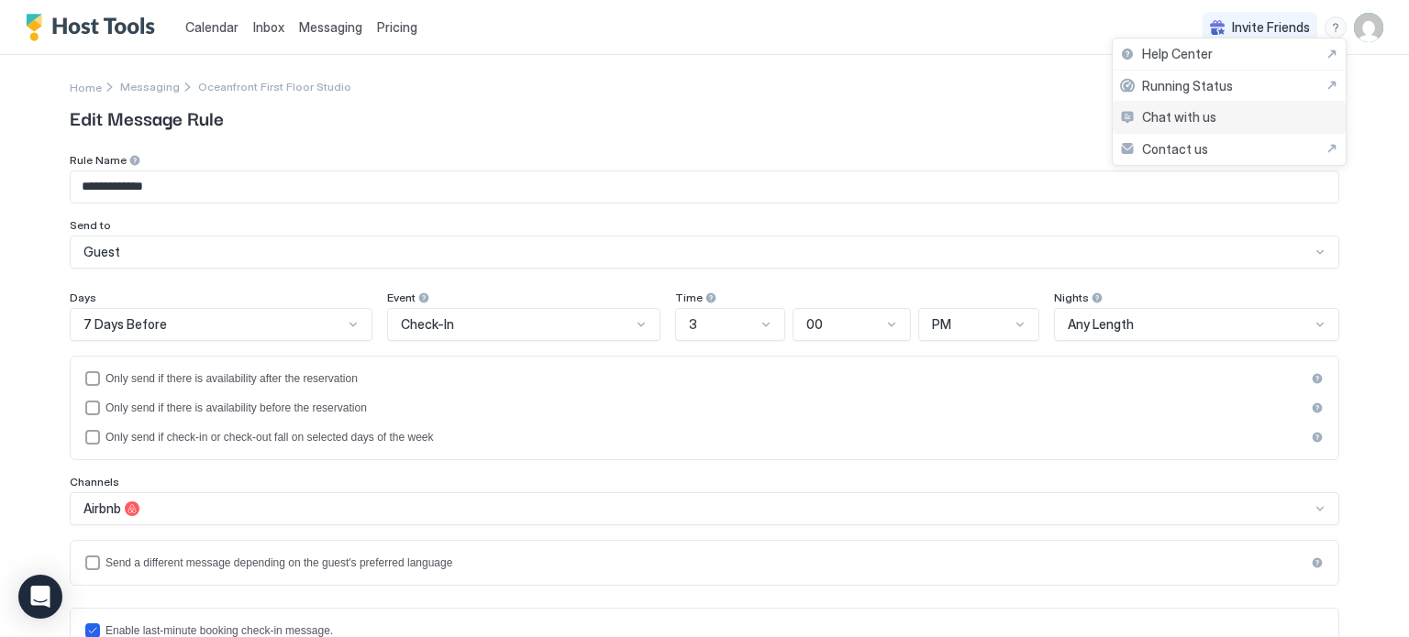
click at [1210, 115] on span "Chat with us" at bounding box center [1179, 117] width 74 height 17
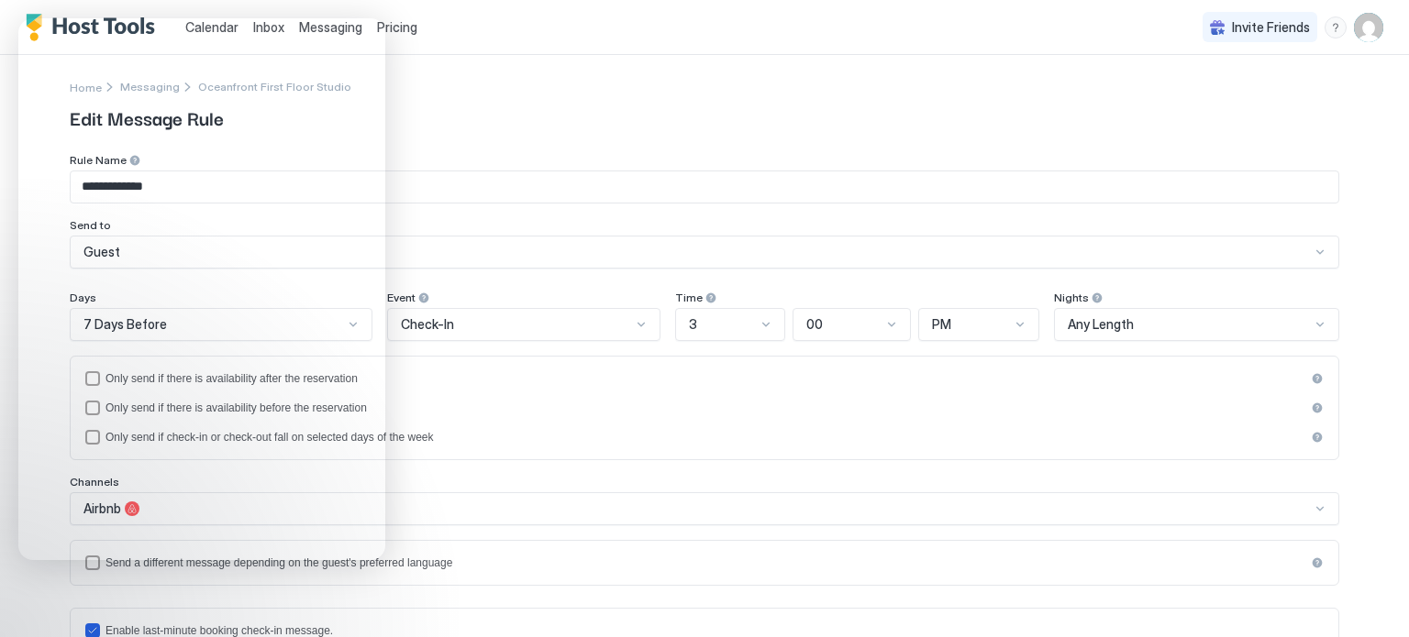
click at [465, 111] on span "Edit Message Rule" at bounding box center [704, 118] width 1269 height 28
click at [479, 119] on span "Edit Message Rule" at bounding box center [704, 118] width 1269 height 28
click at [637, 322] on div at bounding box center [641, 324] width 15 height 15
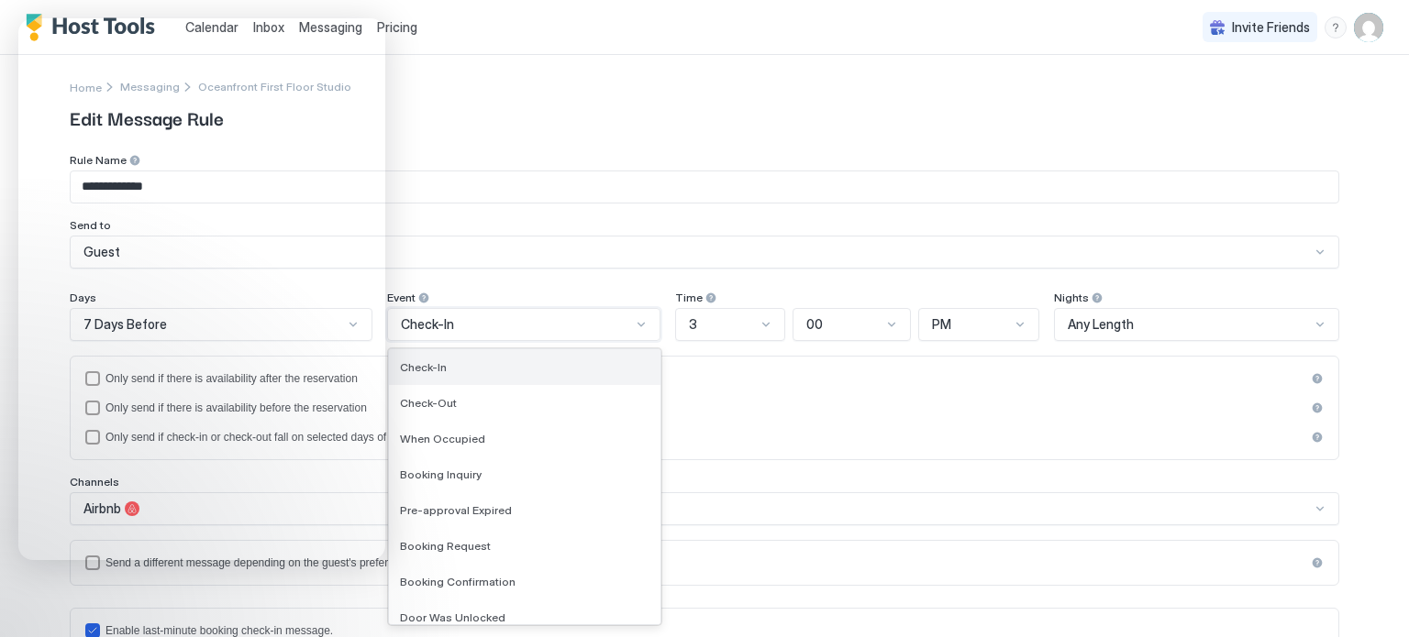
click at [599, 369] on div "Check-In" at bounding box center [524, 367] width 249 height 14
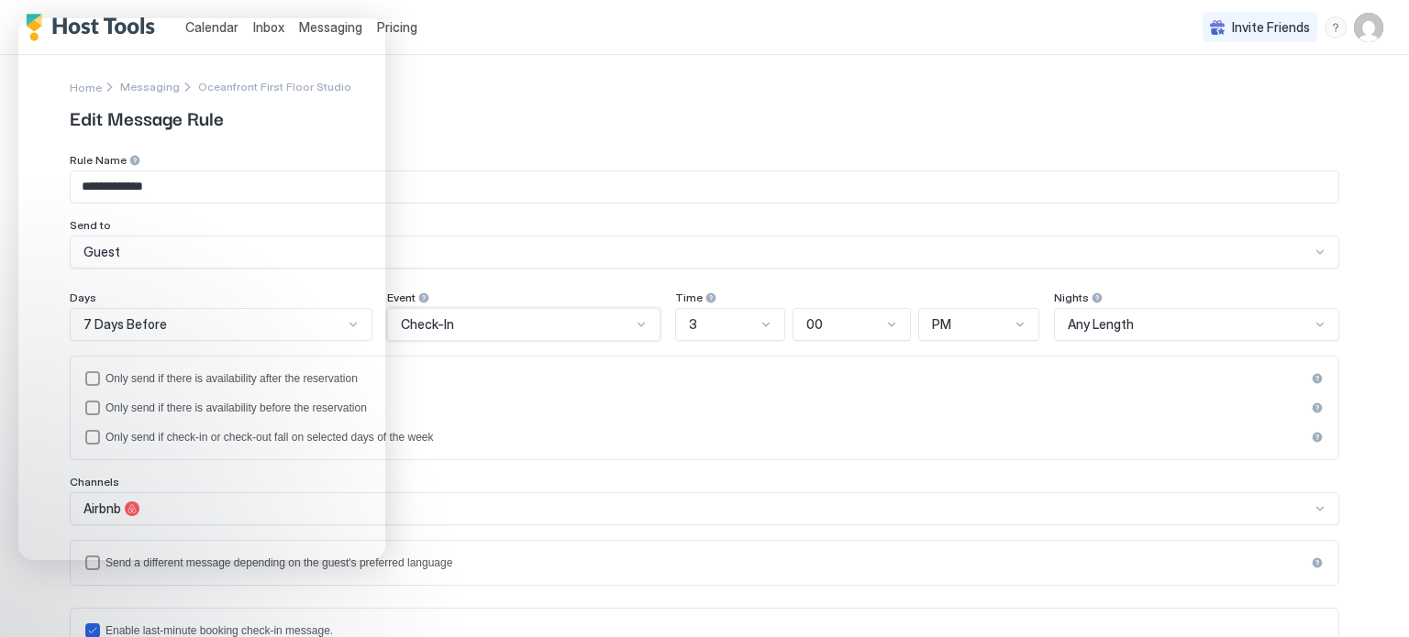
click at [765, 325] on div at bounding box center [765, 324] width 15 height 15
click at [719, 440] on div "3" at bounding box center [731, 439] width 86 height 14
click at [890, 327] on div at bounding box center [891, 324] width 15 height 15
click at [856, 378] on div "00" at bounding box center [852, 367] width 116 height 36
click at [1018, 327] on div at bounding box center [1020, 324] width 15 height 15
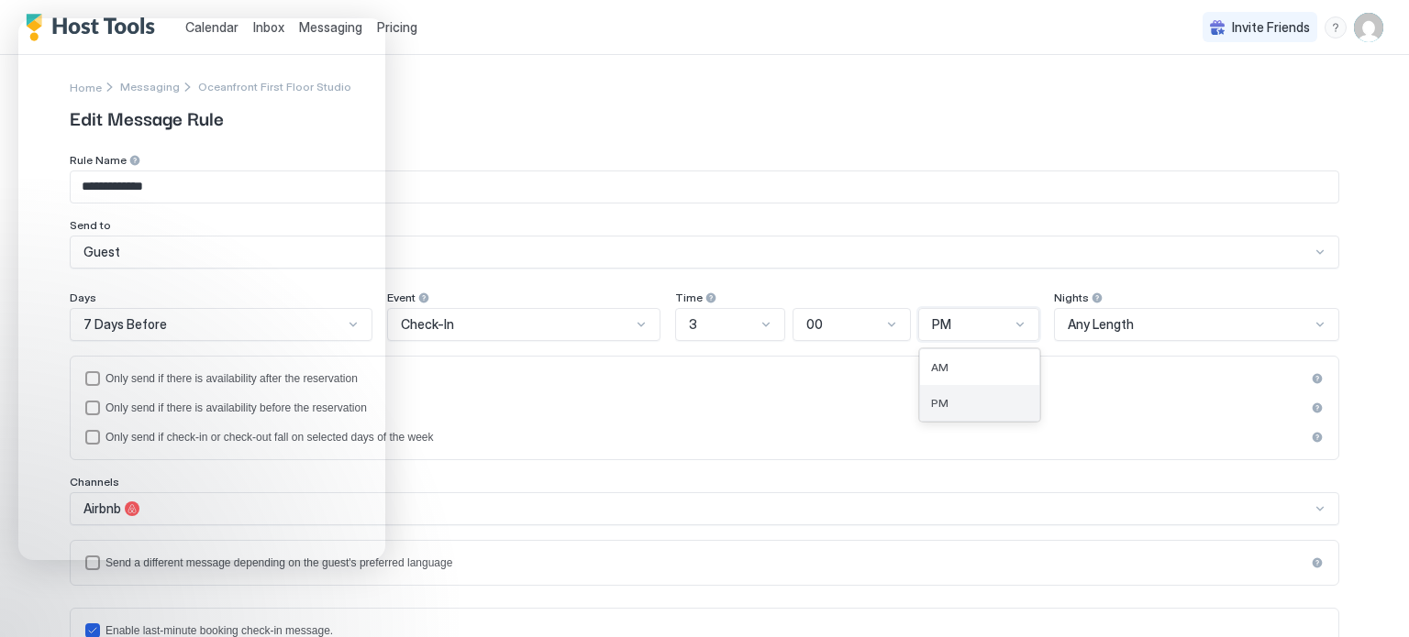
click at [987, 401] on div "PM" at bounding box center [979, 403] width 97 height 14
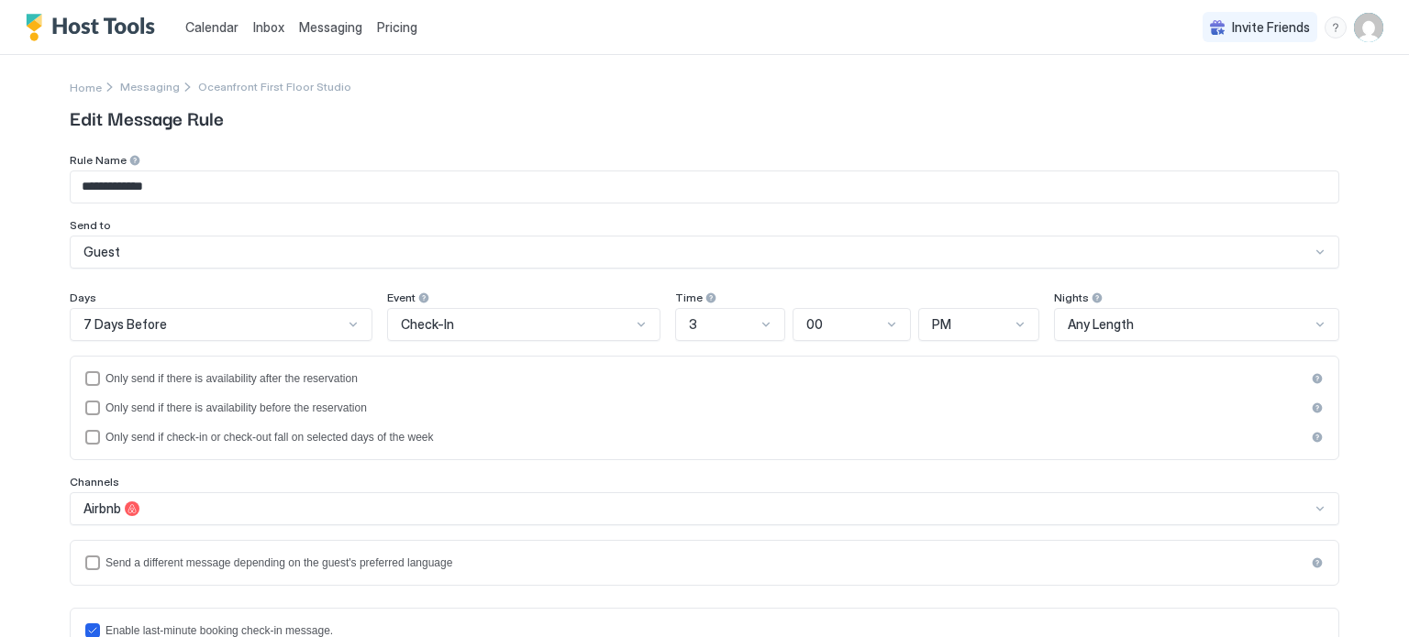
click at [349, 323] on div at bounding box center [353, 324] width 15 height 15
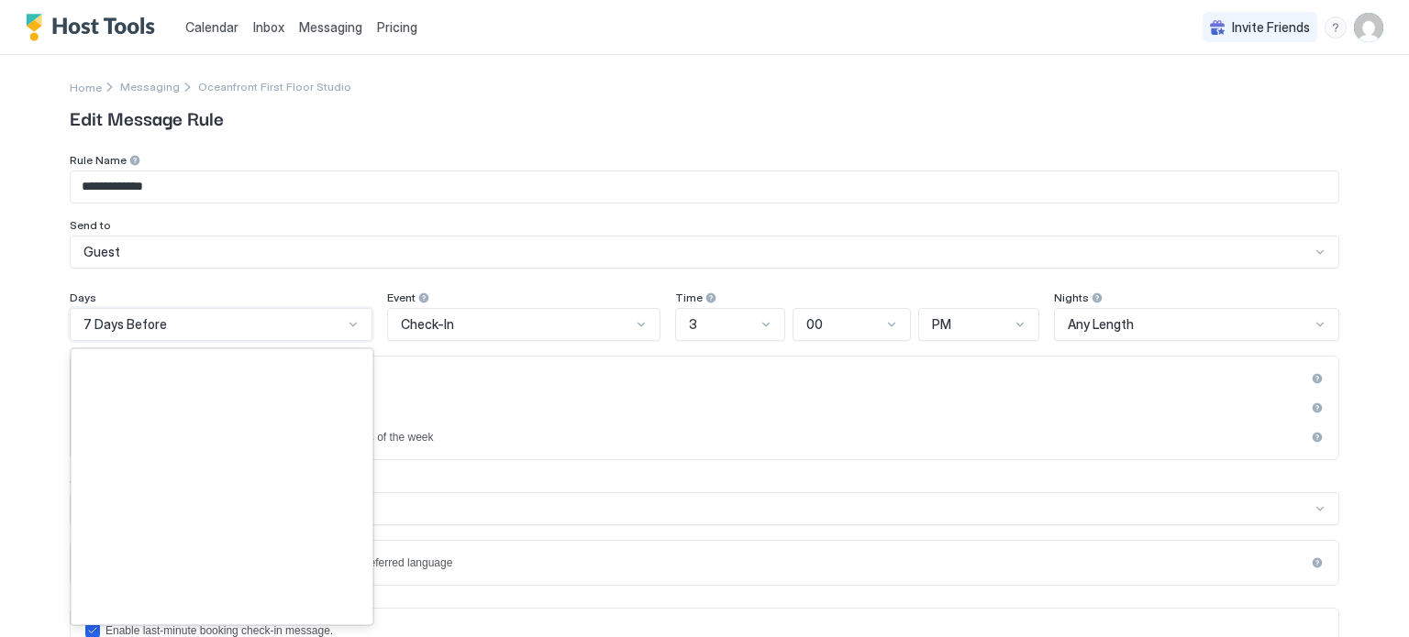
scroll to position [2421, 0]
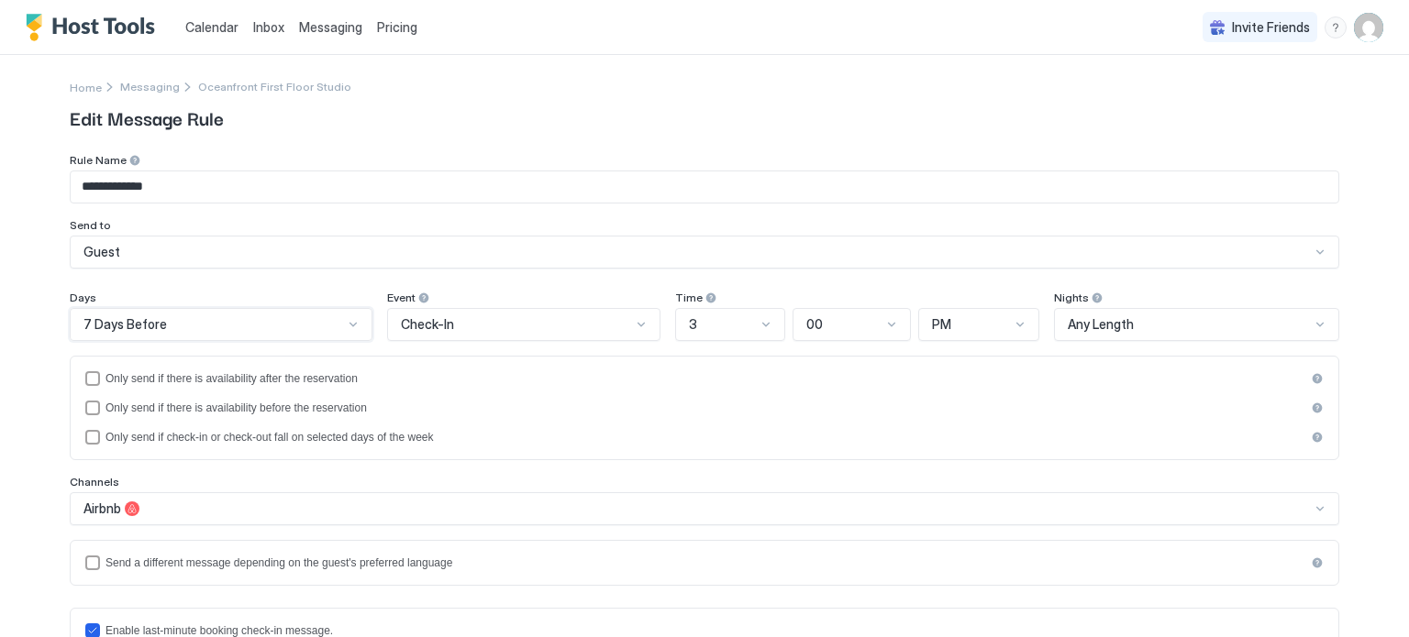
click at [348, 323] on div at bounding box center [353, 324] width 15 height 15
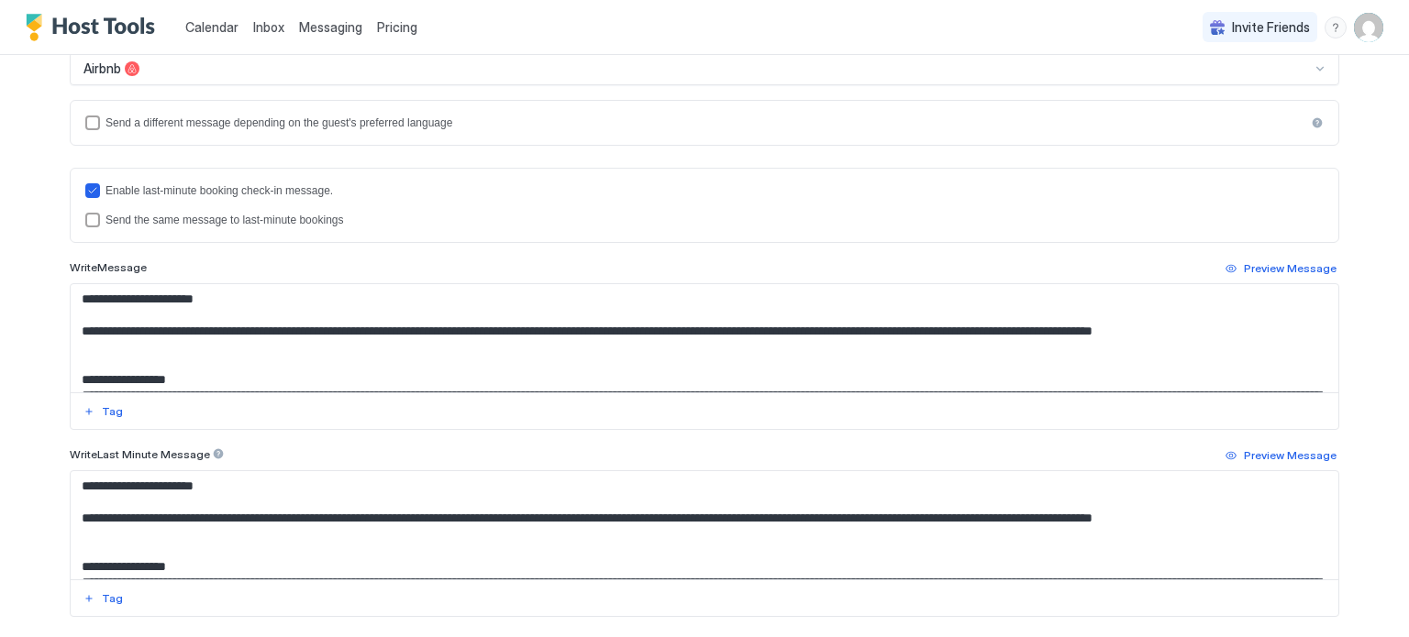
scroll to position [448, 0]
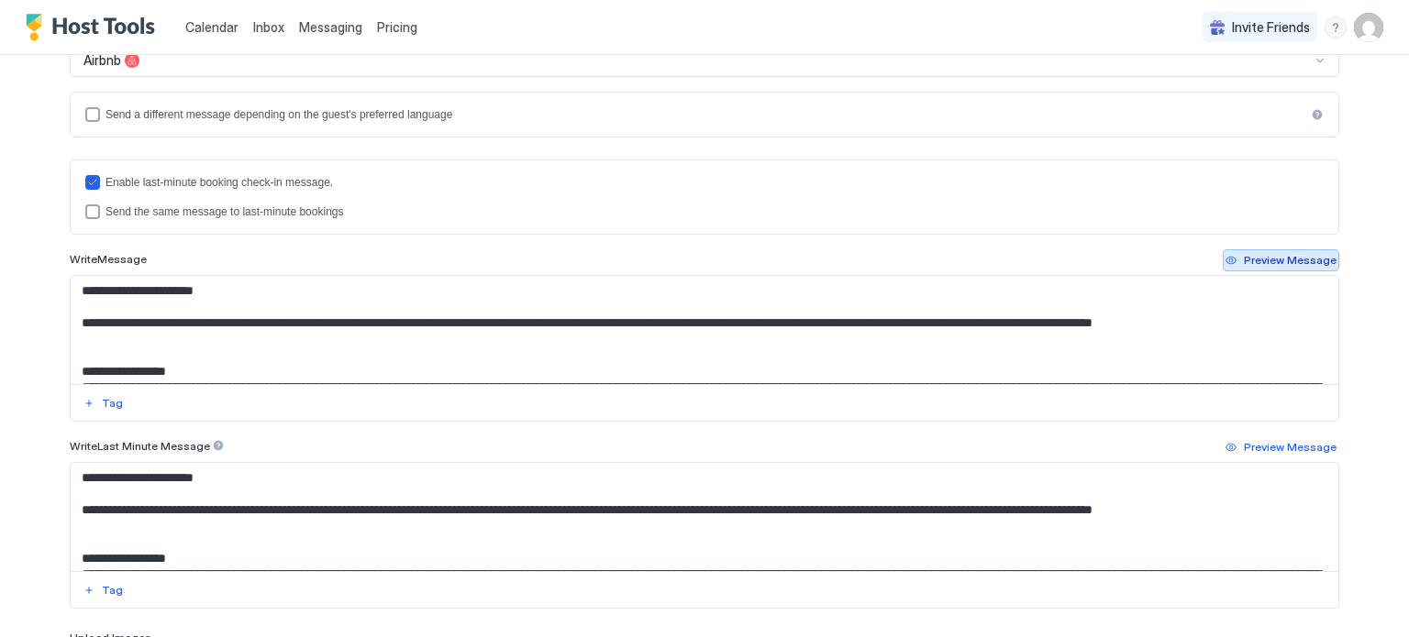
click at [1302, 255] on div "Preview Message" at bounding box center [1290, 260] width 93 height 17
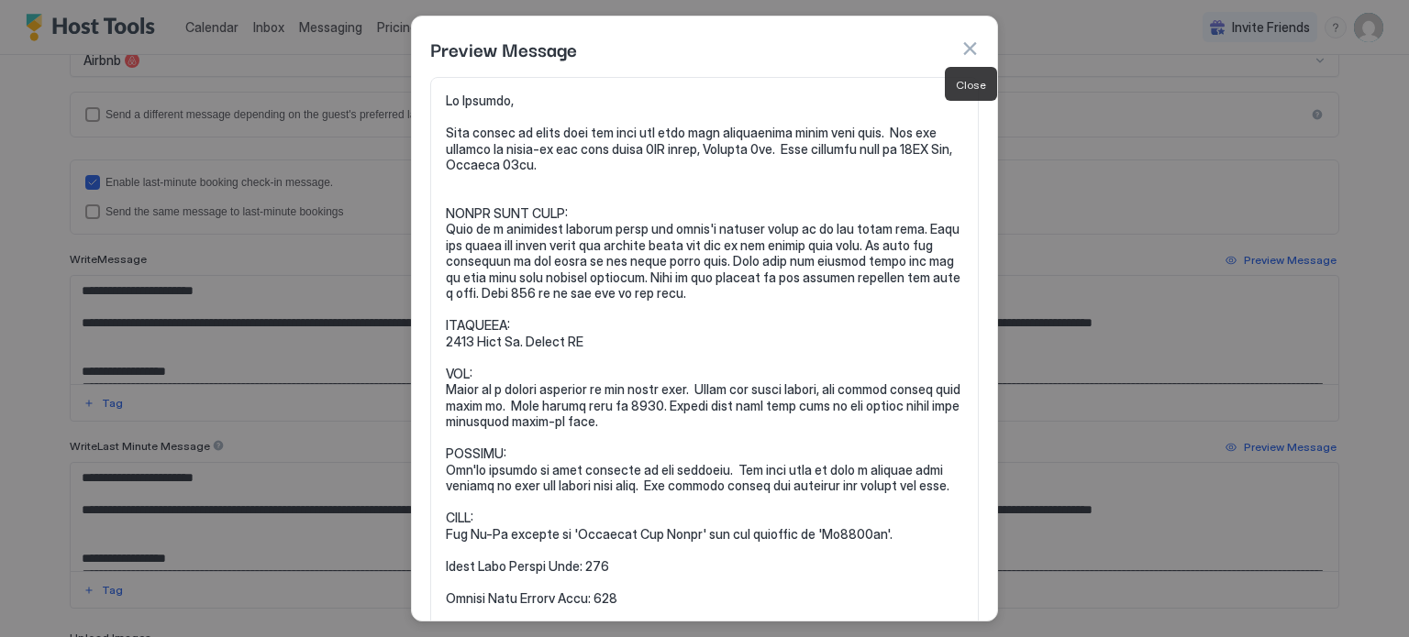
click at [970, 50] on button "button" at bounding box center [969, 48] width 18 height 18
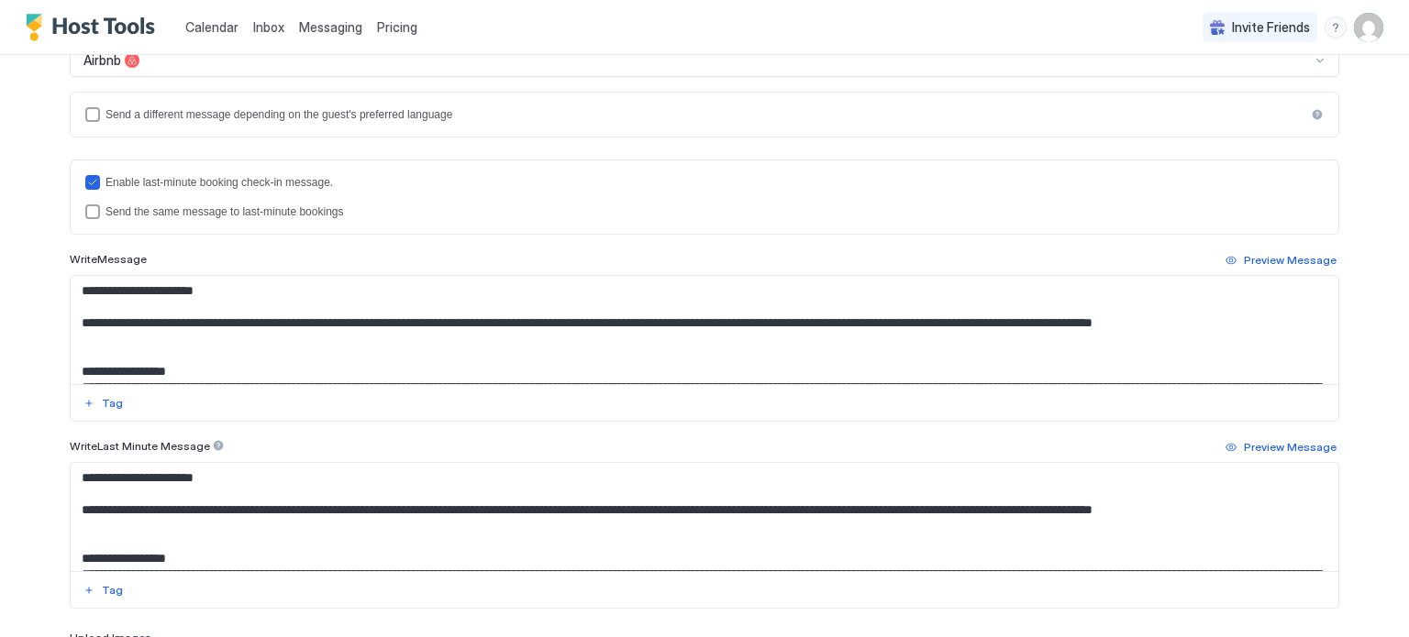
click at [172, 352] on textarea "Input Field" at bounding box center [705, 330] width 1268 height 108
click at [820, 321] on textarea "Input Field" at bounding box center [705, 330] width 1268 height 108
click at [1256, 261] on div "Preview Message" at bounding box center [1290, 260] width 93 height 17
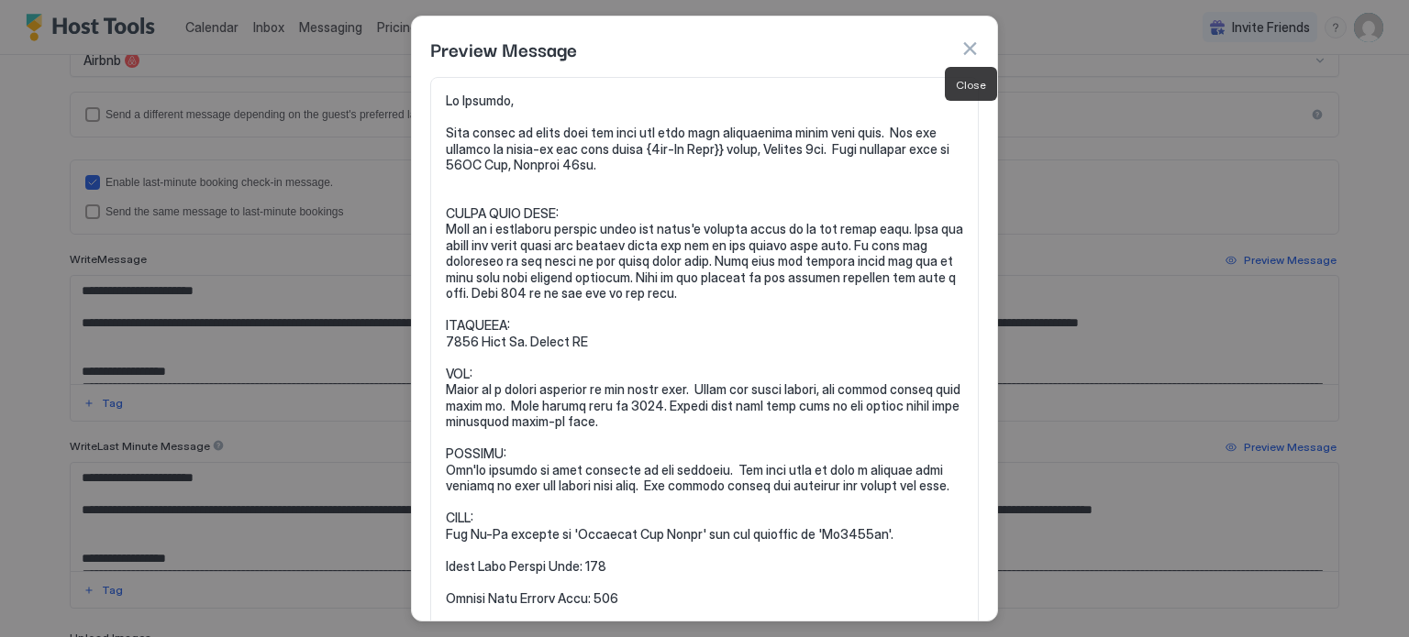
click at [964, 49] on button "button" at bounding box center [969, 48] width 18 height 18
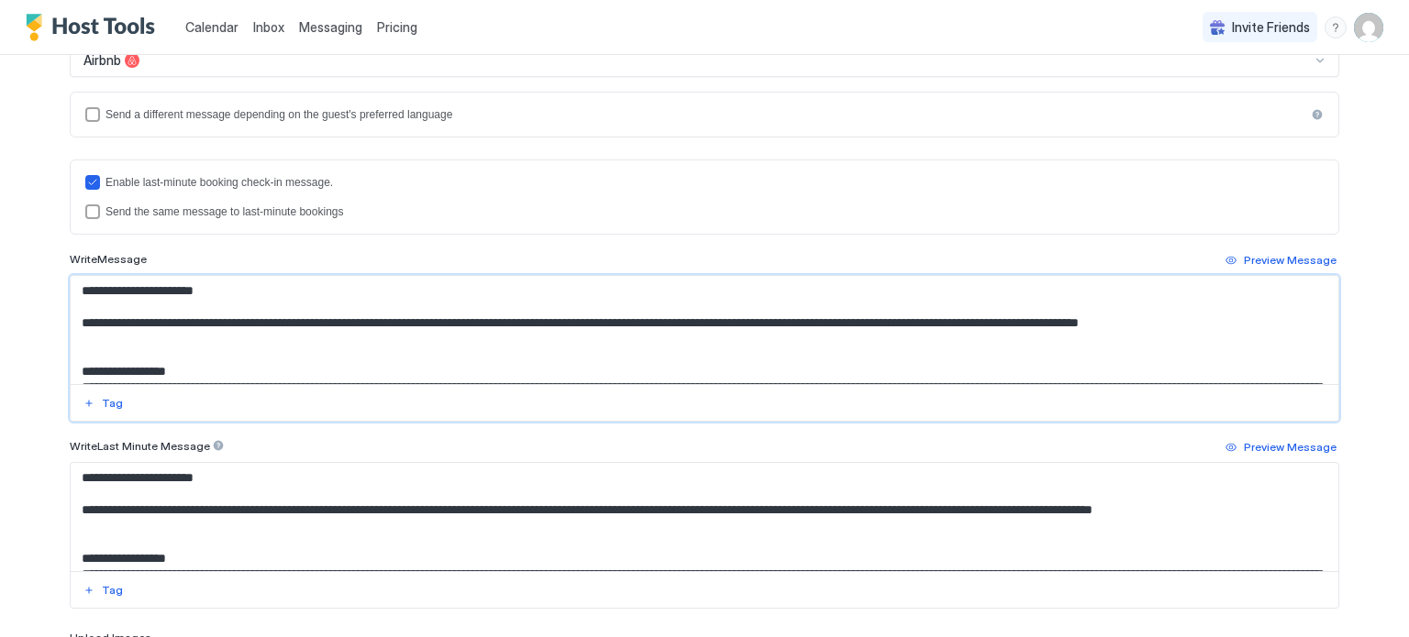
click at [856, 319] on textarea "Input Field" at bounding box center [705, 330] width 1268 height 108
type textarea "**********"
click at [1304, 253] on div "Preview Message" at bounding box center [1290, 260] width 93 height 17
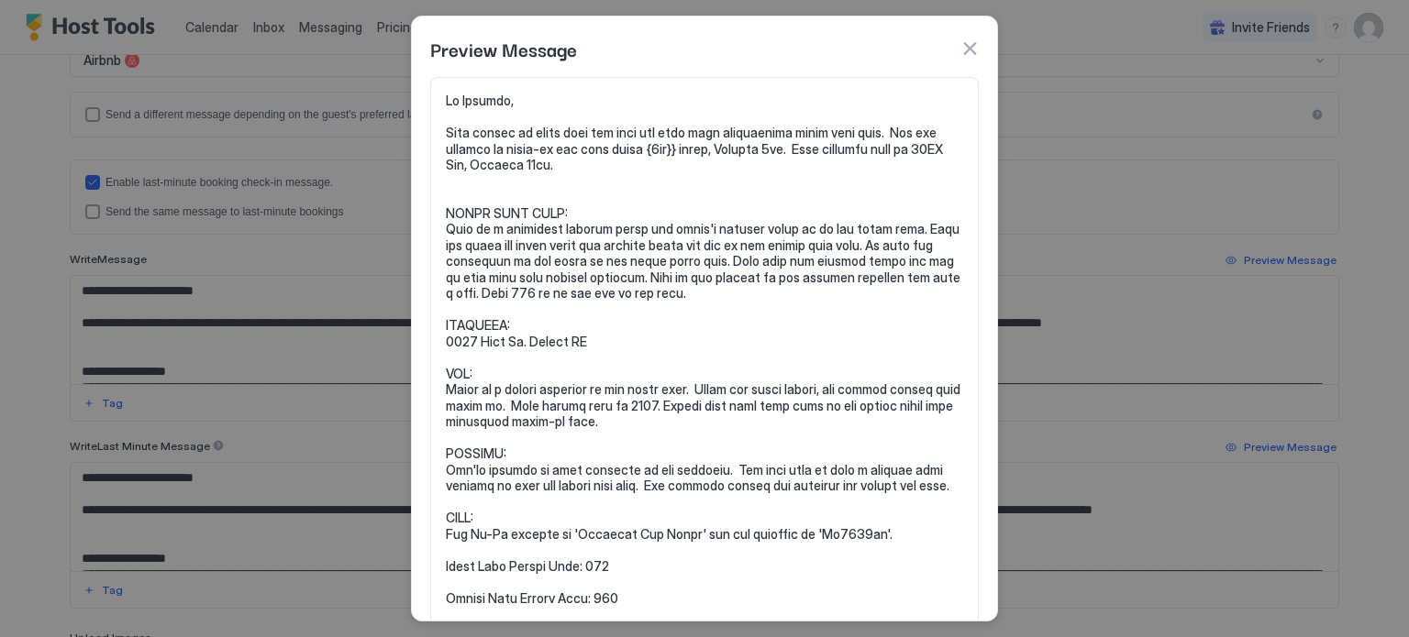
click at [956, 41] on div "Preview Message" at bounding box center [704, 49] width 548 height 28
click at [969, 44] on button "button" at bounding box center [969, 48] width 18 height 18
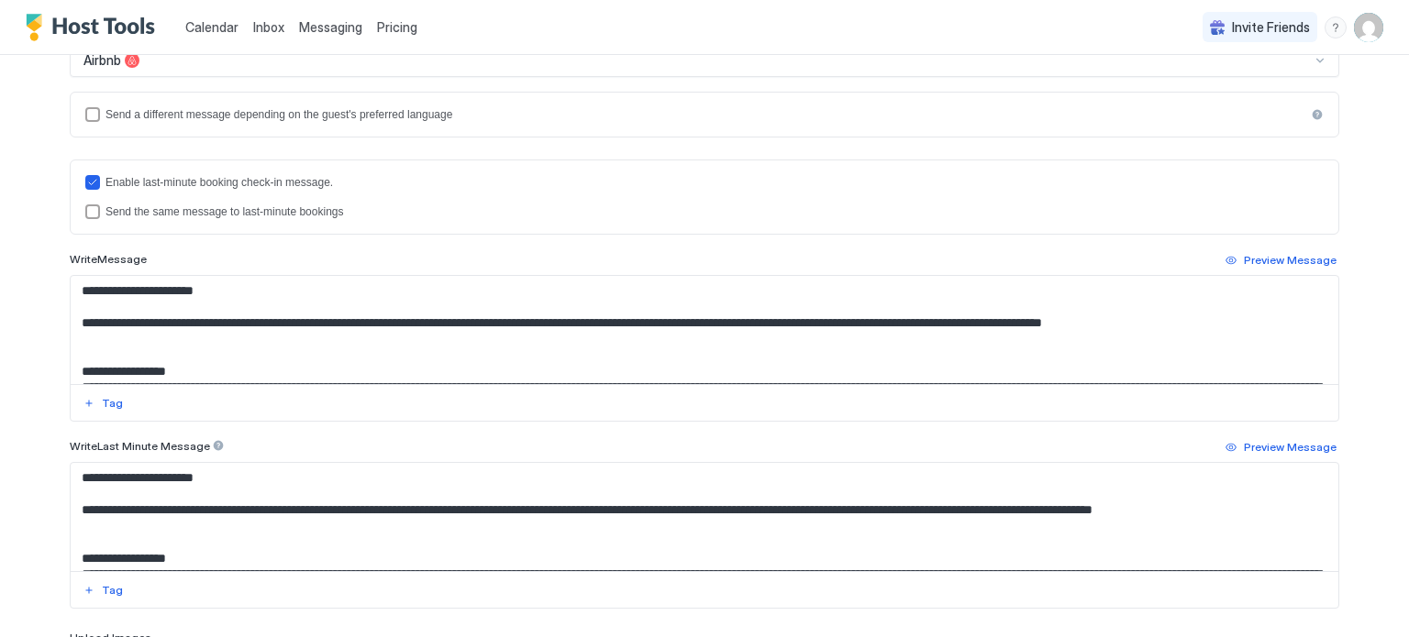
scroll to position [656, 0]
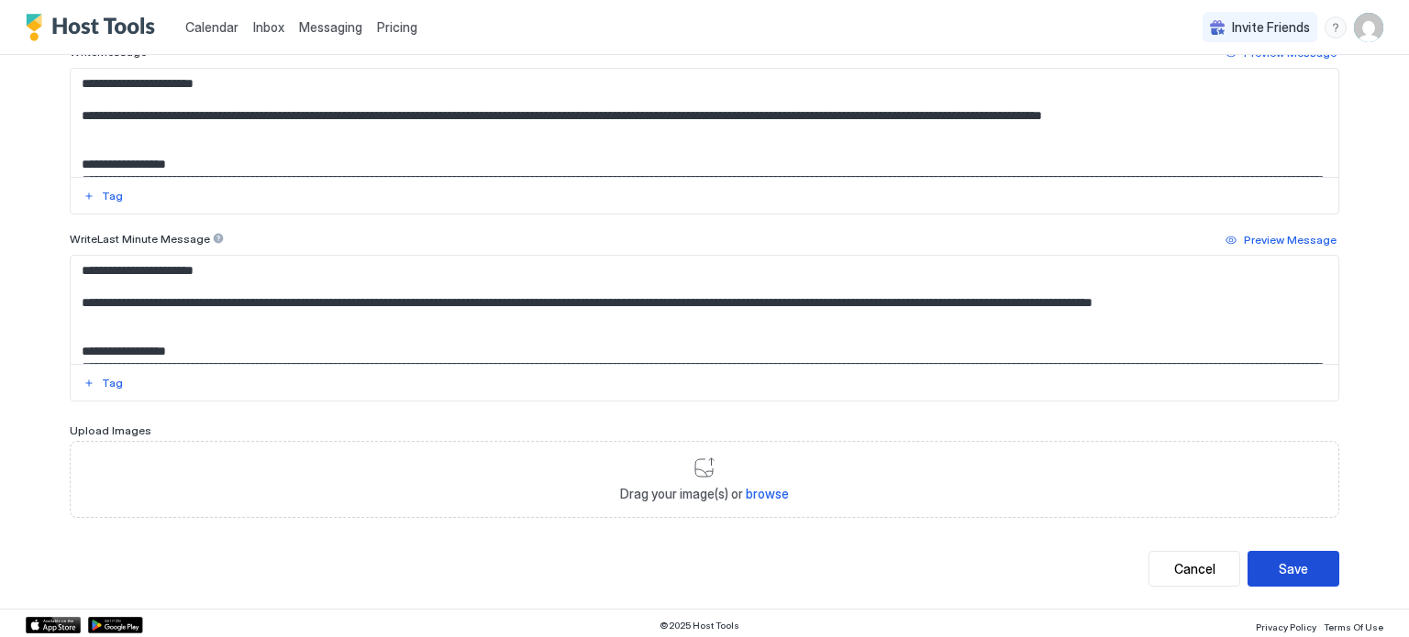
click at [1318, 554] on button "Save" at bounding box center [1293, 569] width 92 height 36
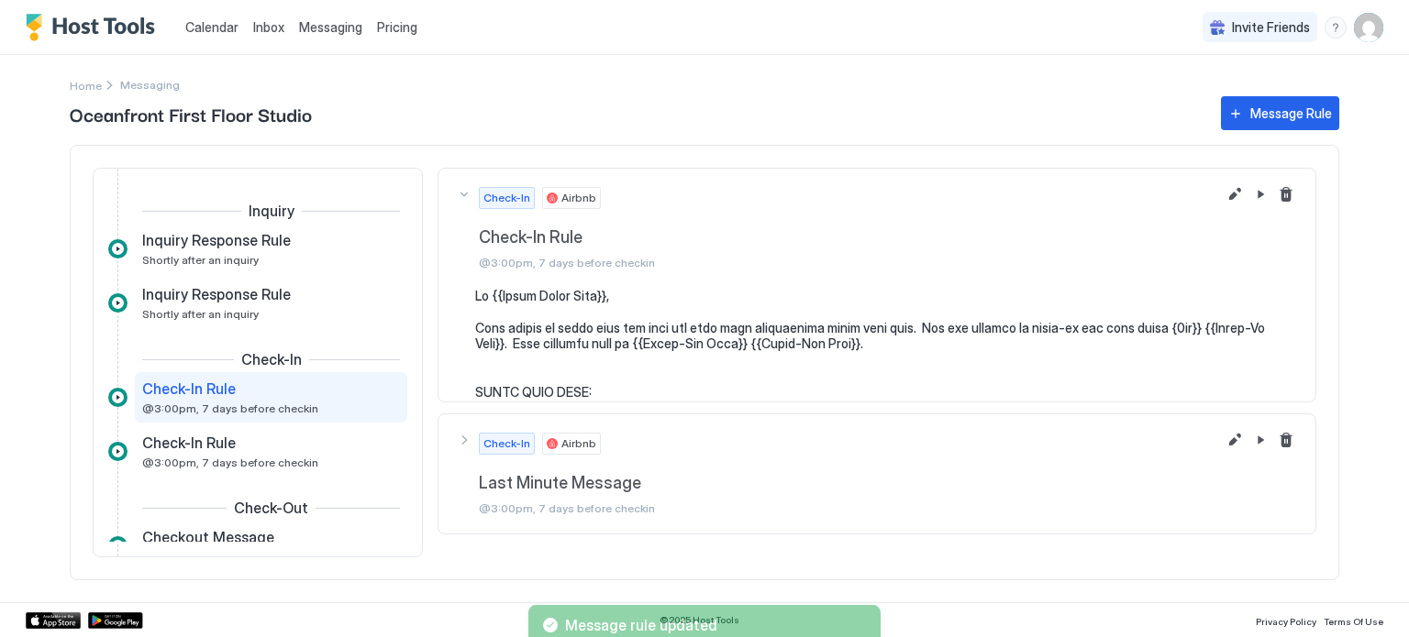
scroll to position [34, 0]
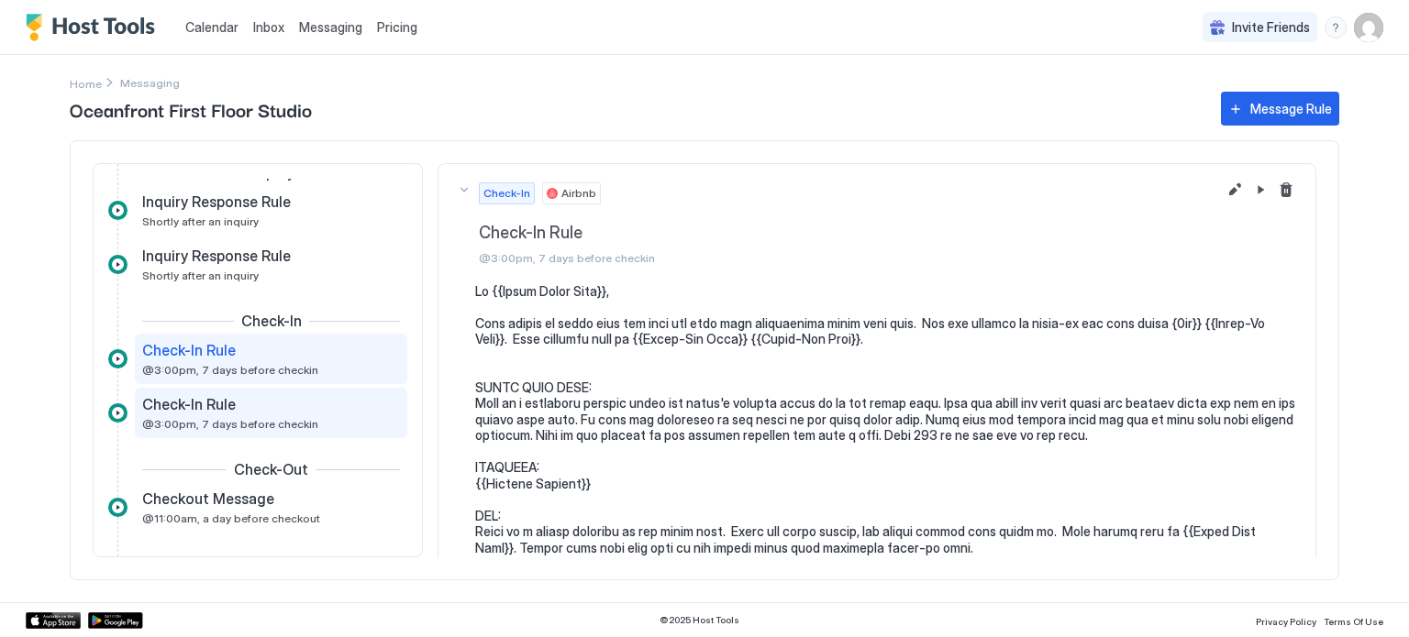
click at [215, 418] on span "@3:00pm, 7 days before checkin" at bounding box center [230, 424] width 176 height 14
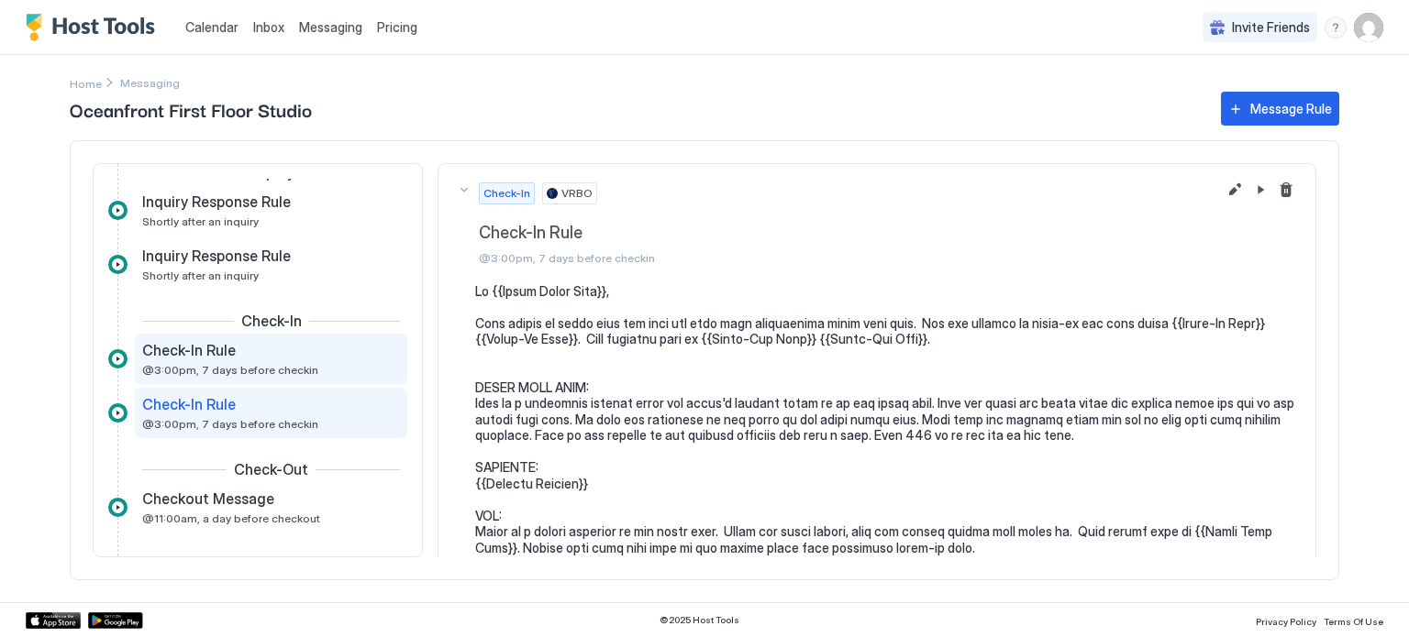
click at [216, 357] on span "Check-In Rule" at bounding box center [189, 350] width 94 height 18
